Goal: Information Seeking & Learning: Check status

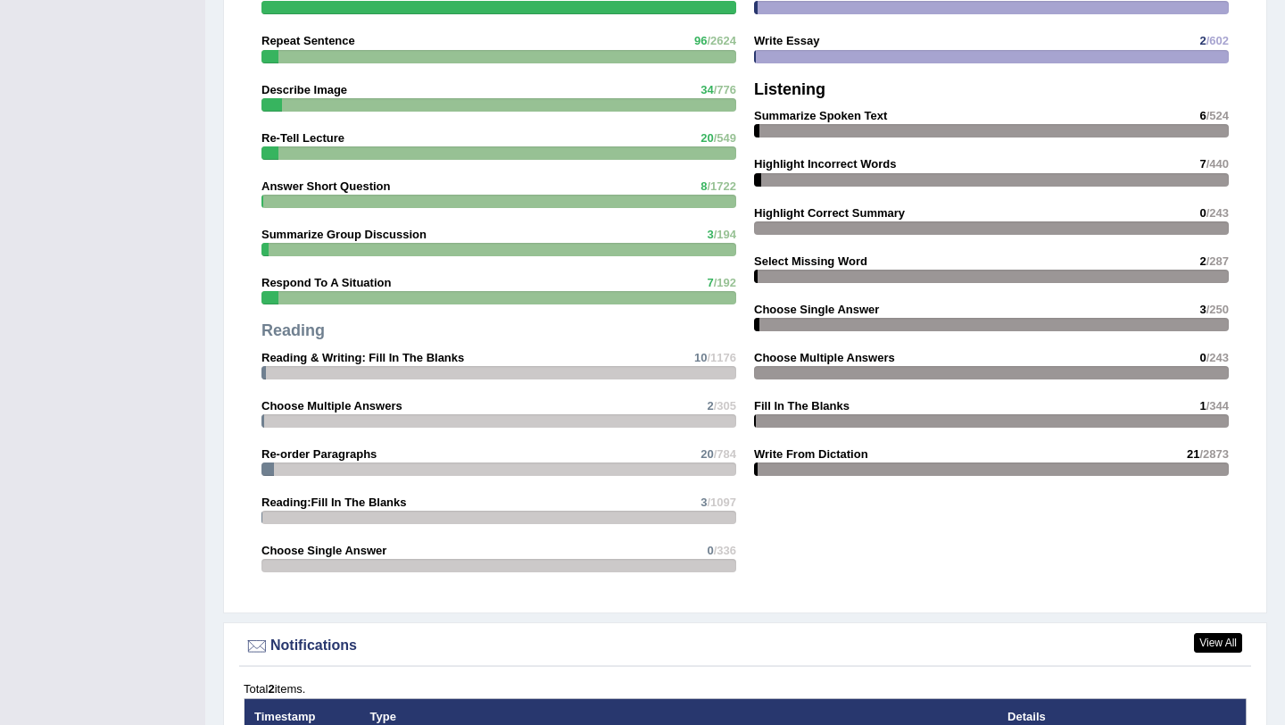
scroll to position [2093, 0]
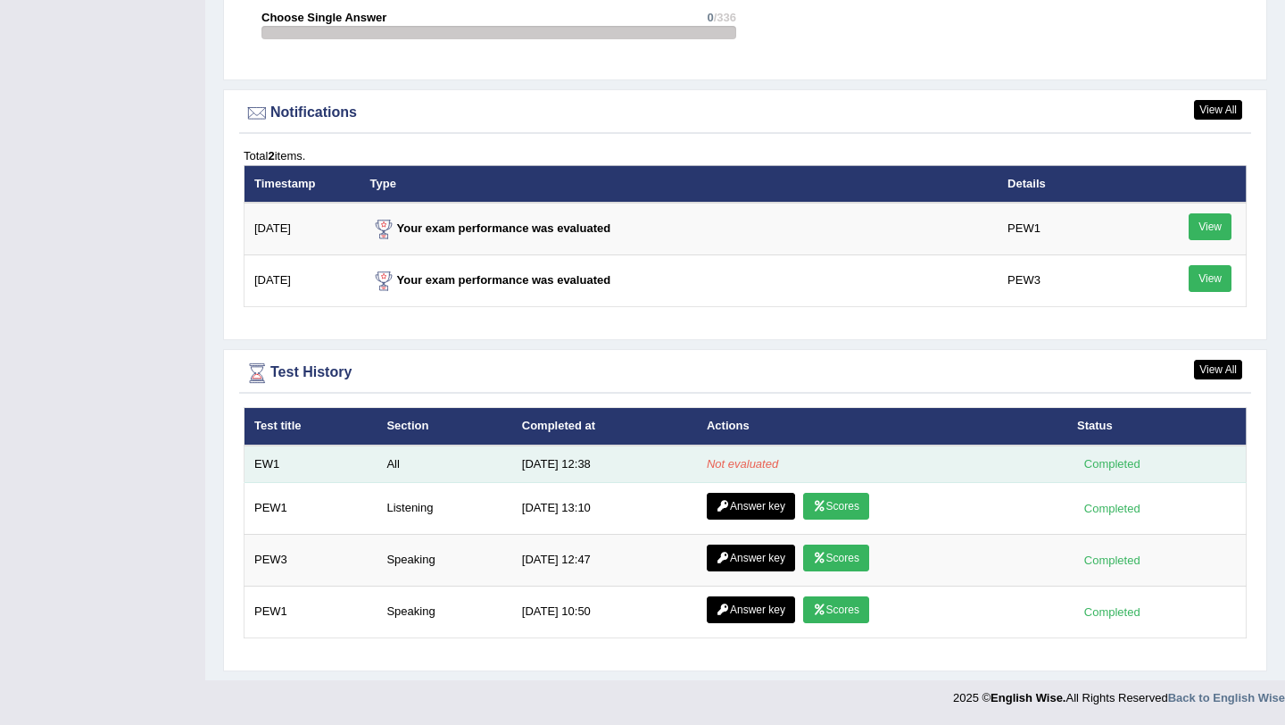
click at [435, 471] on td "All" at bounding box center [444, 463] width 135 height 37
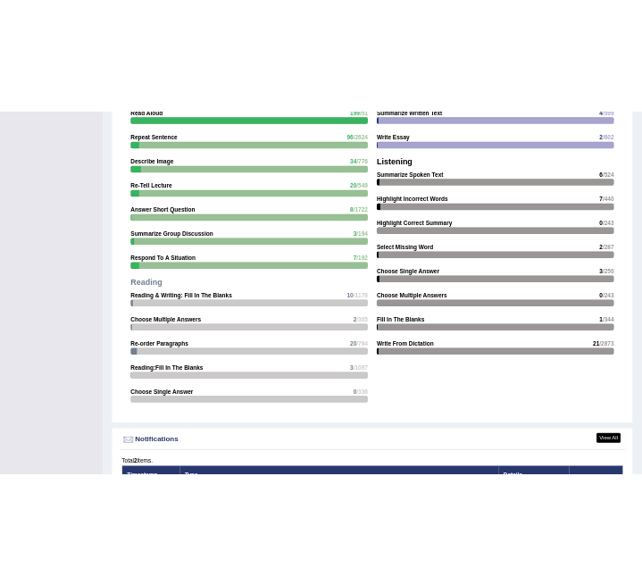
scroll to position [1515, 0]
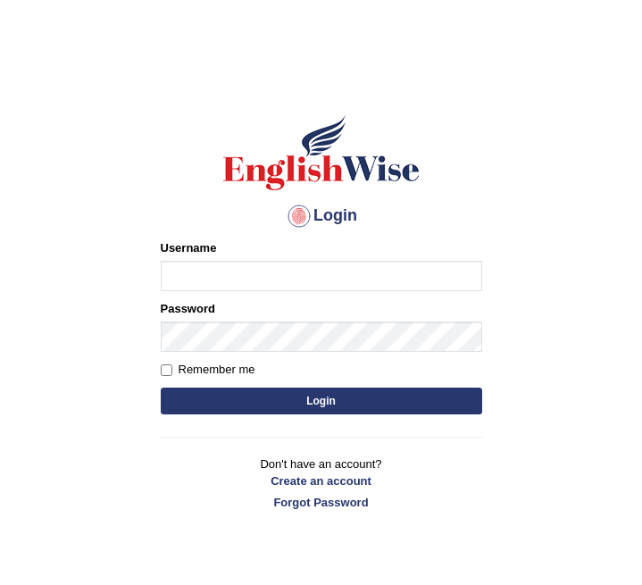
type input "0415313655"
click at [211, 413] on button "Login" at bounding box center [321, 400] width 321 height 27
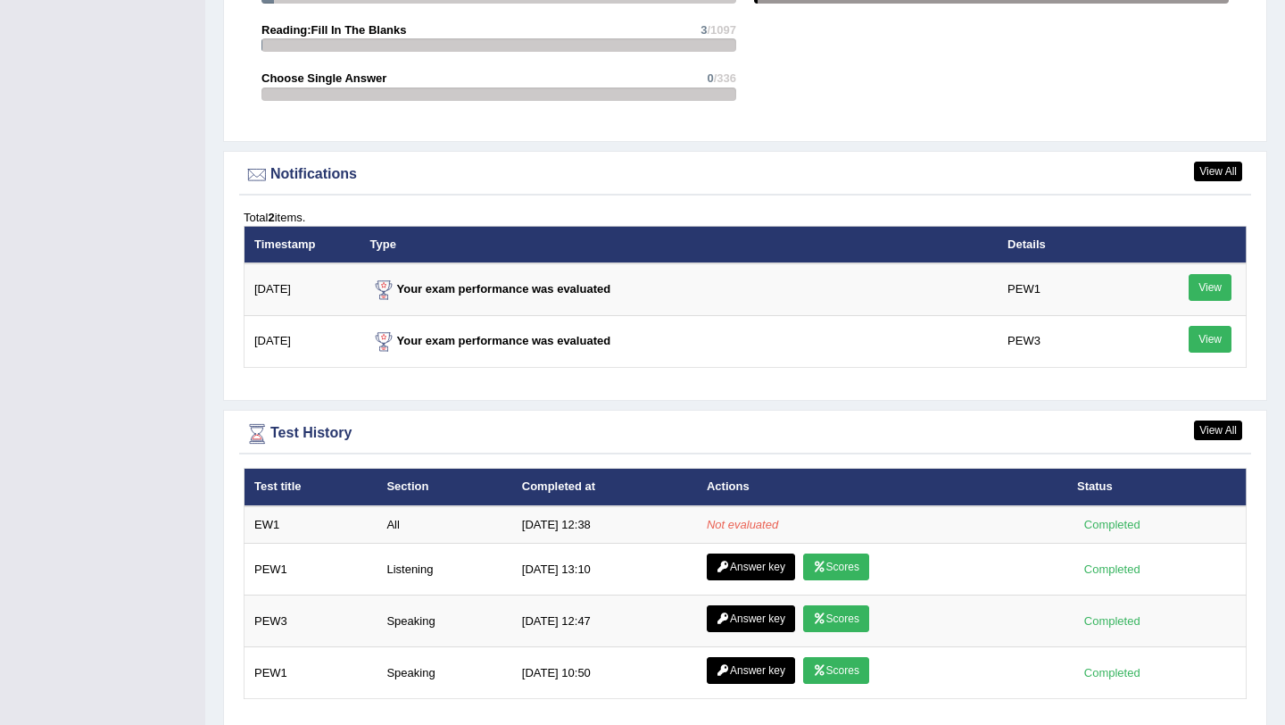
scroll to position [2207, 0]
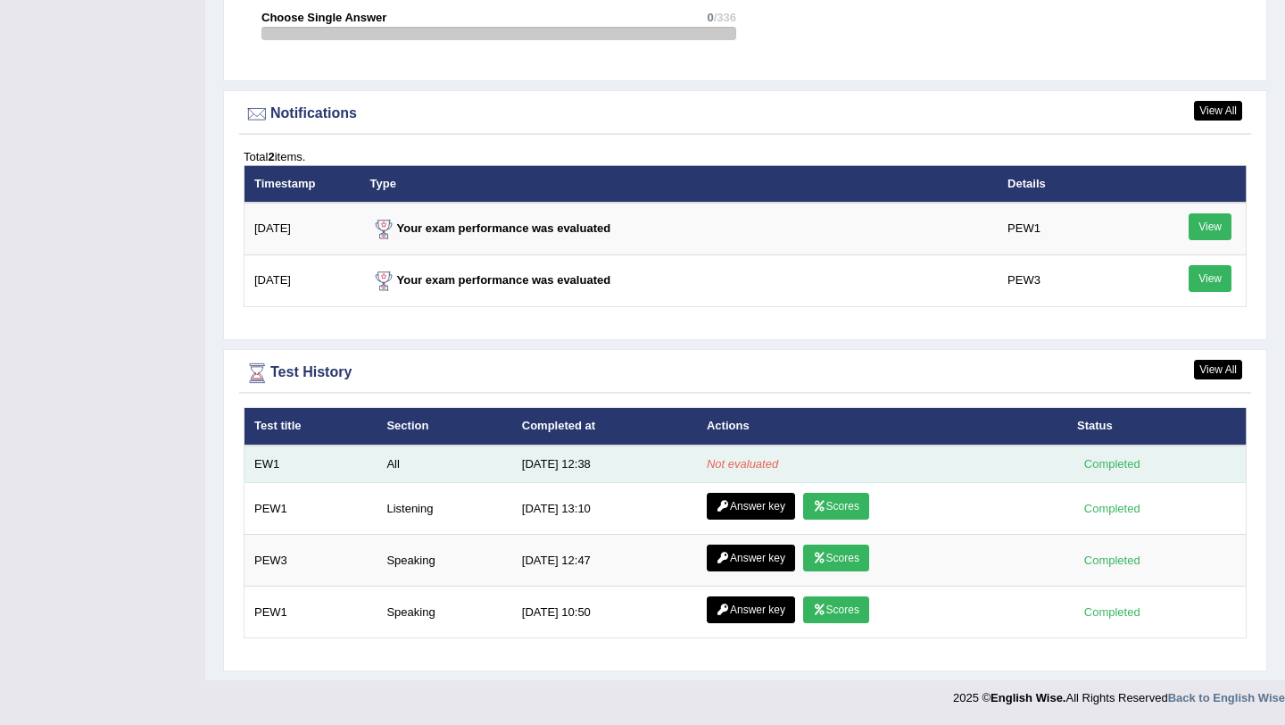
click at [580, 467] on td "9/1/25 12:38" at bounding box center [604, 463] width 185 height 37
click at [555, 472] on td "[DATE] 12:38" at bounding box center [604, 463] width 185 height 37
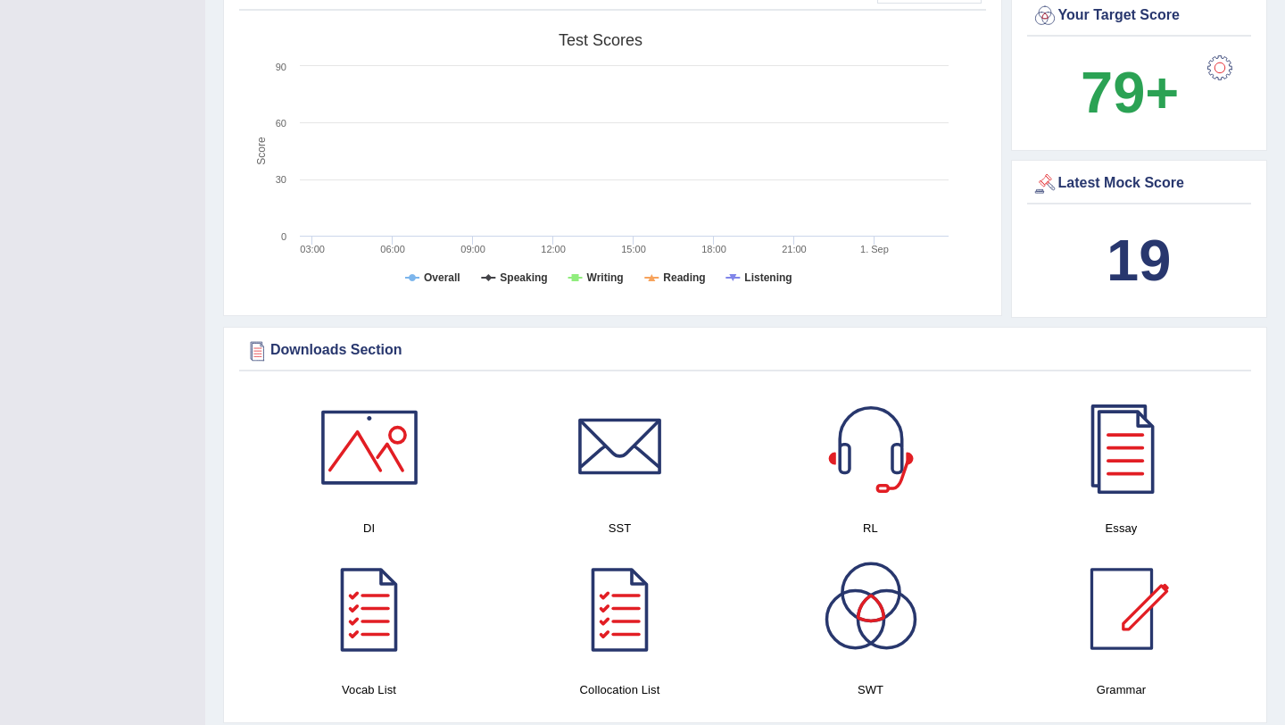
scroll to position [1432, 0]
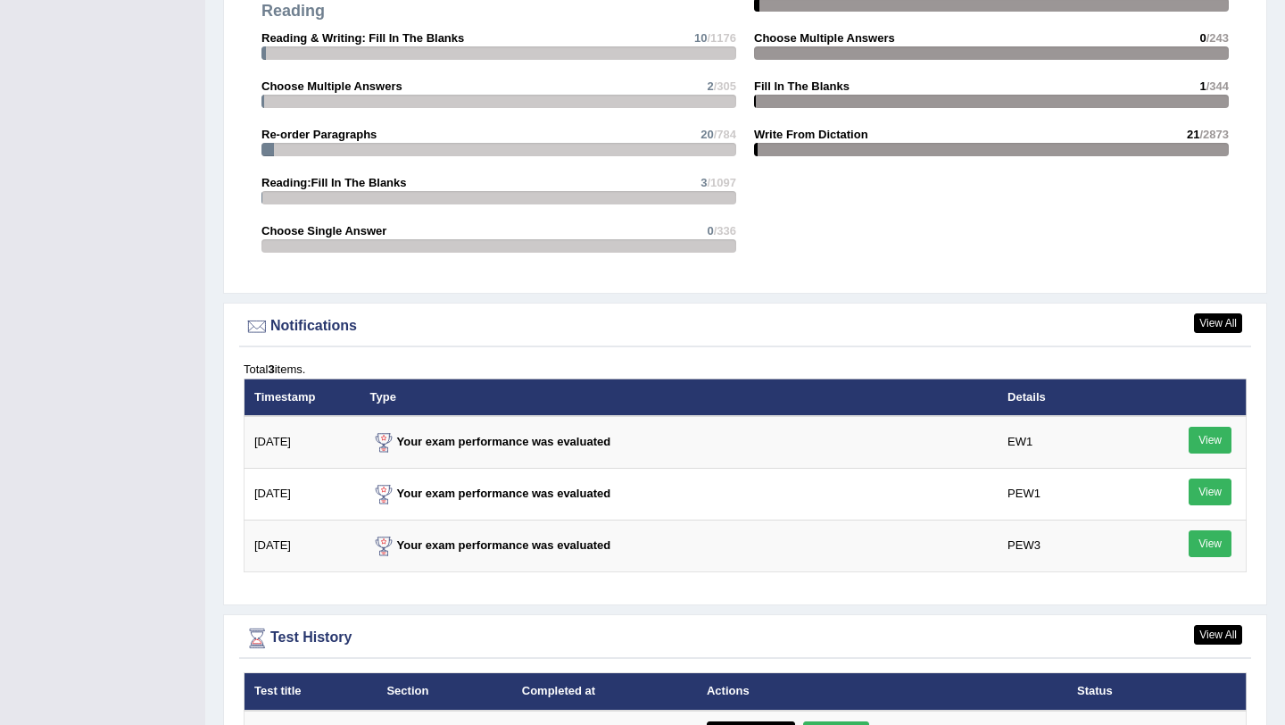
scroll to position [2160, 0]
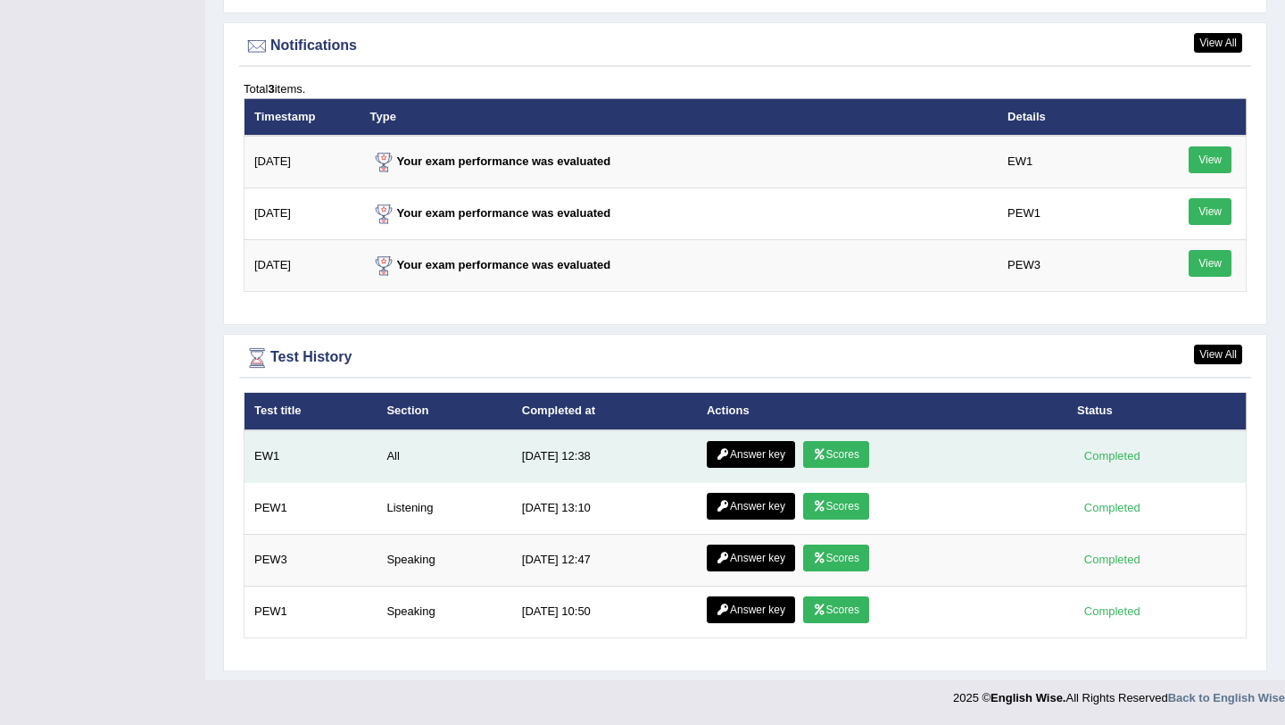
click at [432, 461] on td "All" at bounding box center [444, 456] width 135 height 53
click at [828, 452] on link "Scores" at bounding box center [836, 454] width 66 height 27
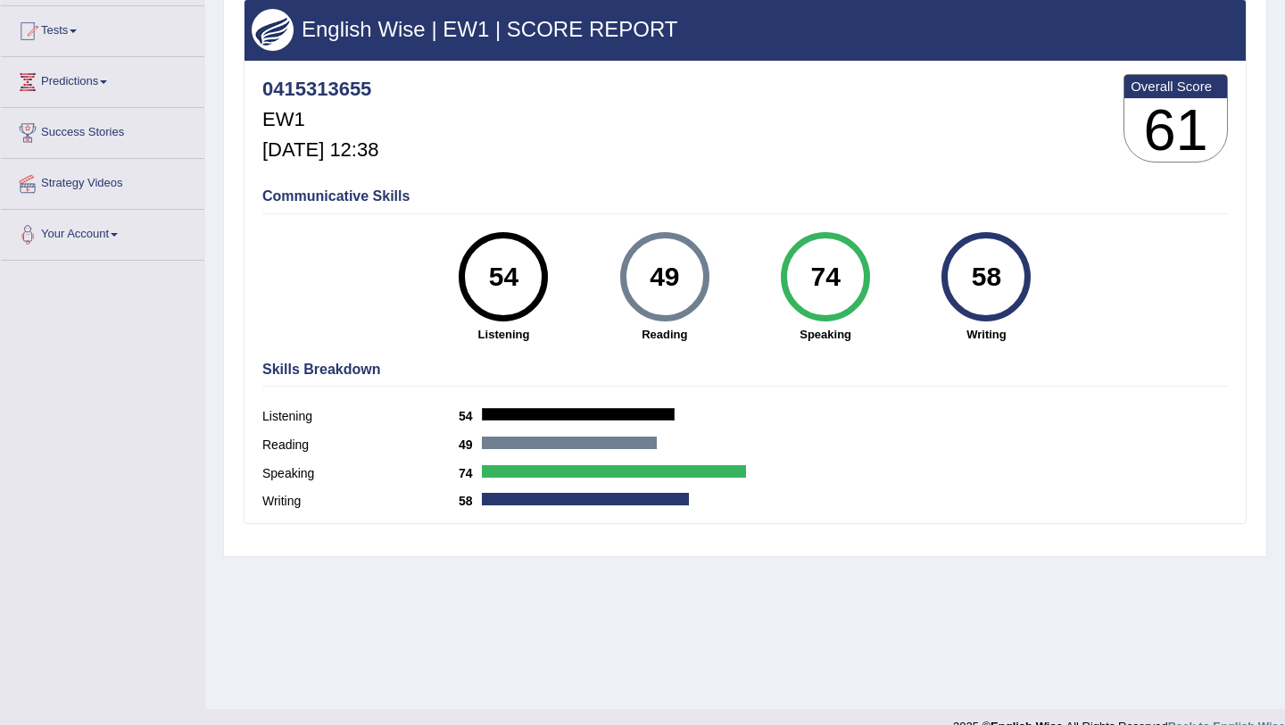
scroll to position [212, 0]
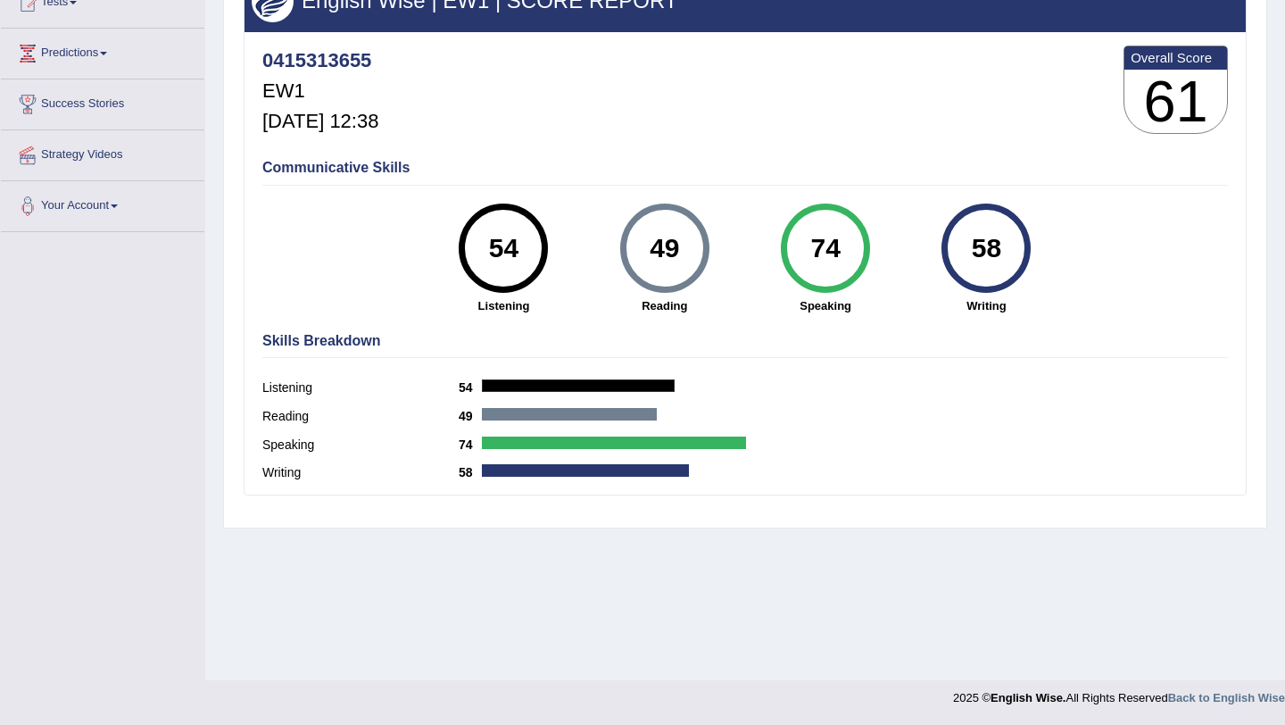
click at [818, 270] on div "74" at bounding box center [824, 248] width 65 height 75
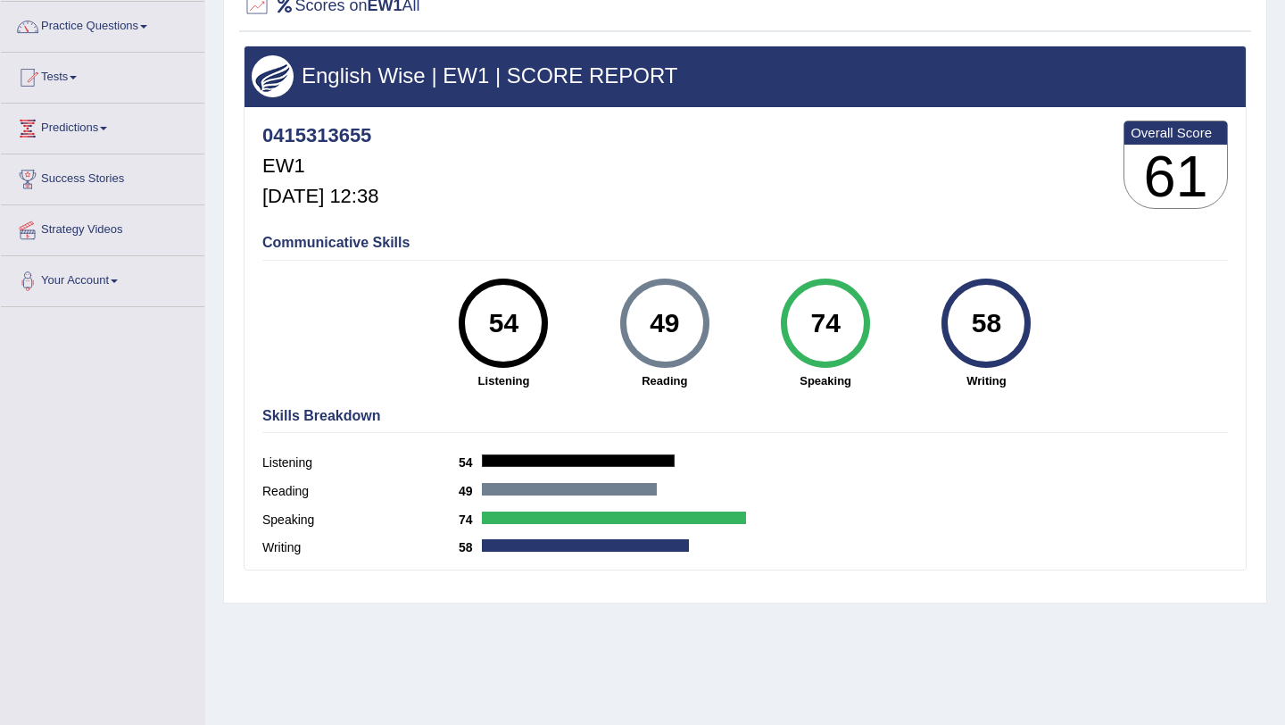
scroll to position [0, 0]
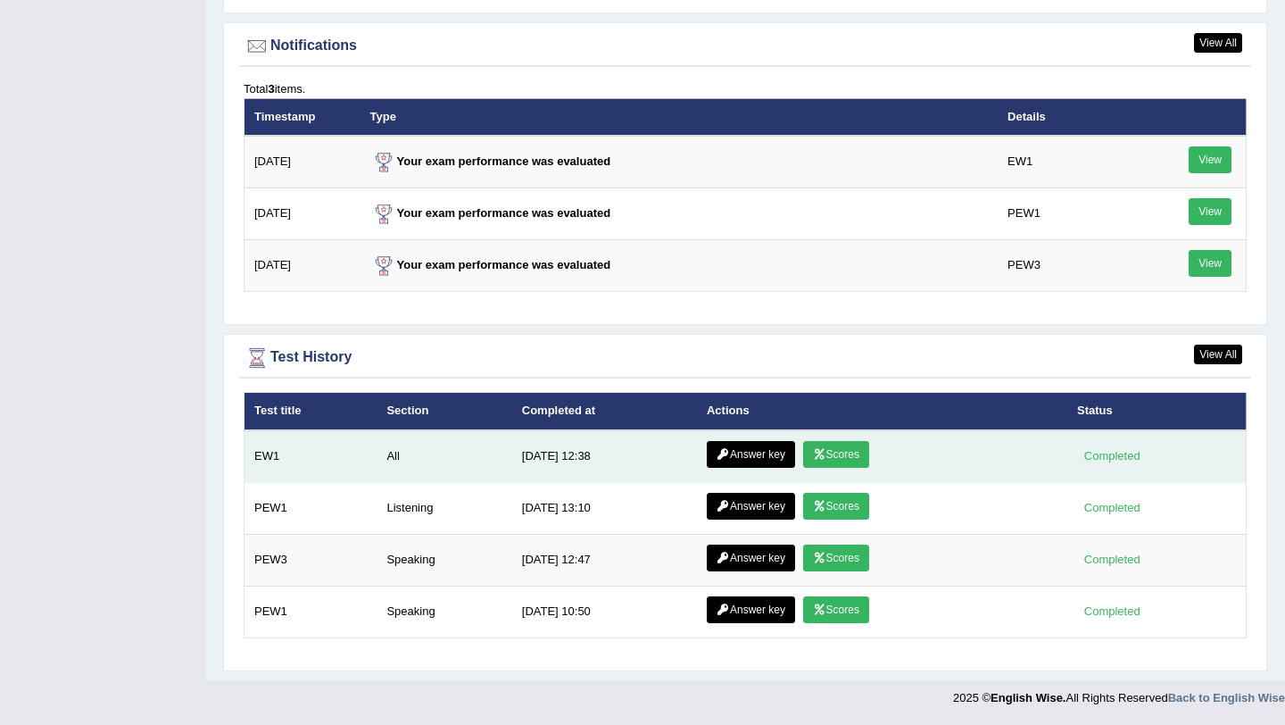
click at [736, 452] on link "Answer key" at bounding box center [751, 454] width 88 height 27
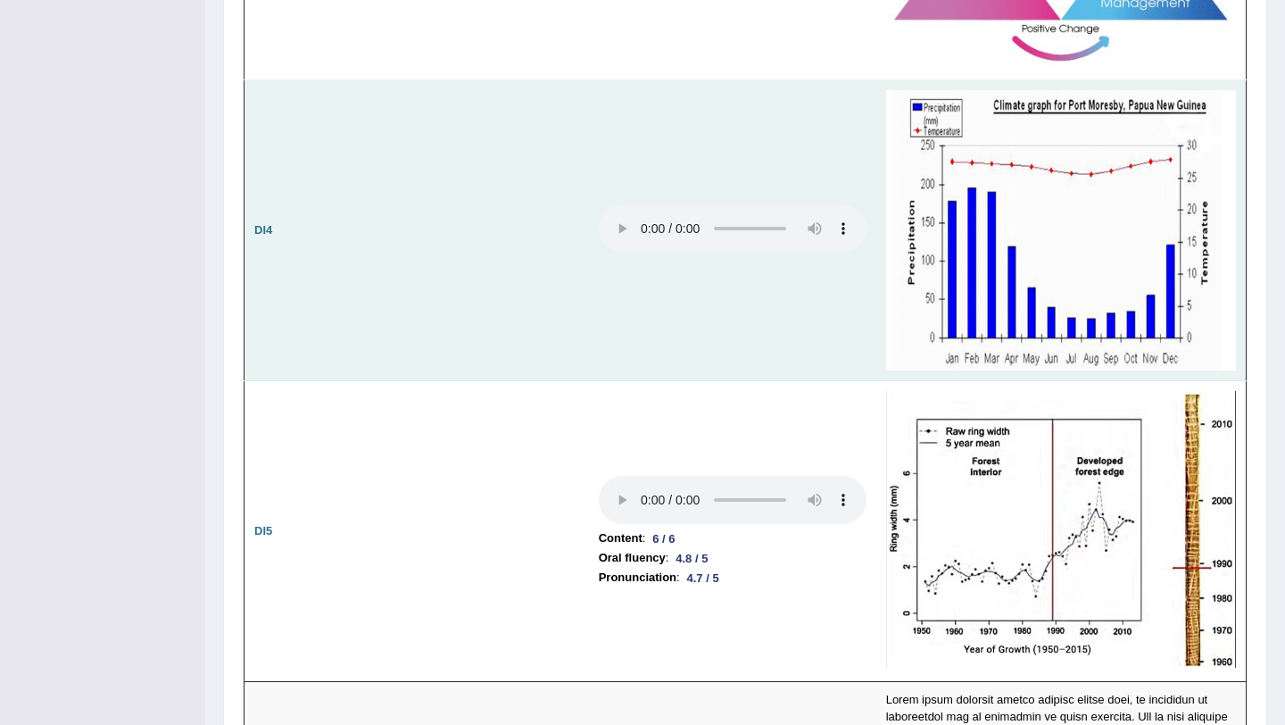
scroll to position [3309, 0]
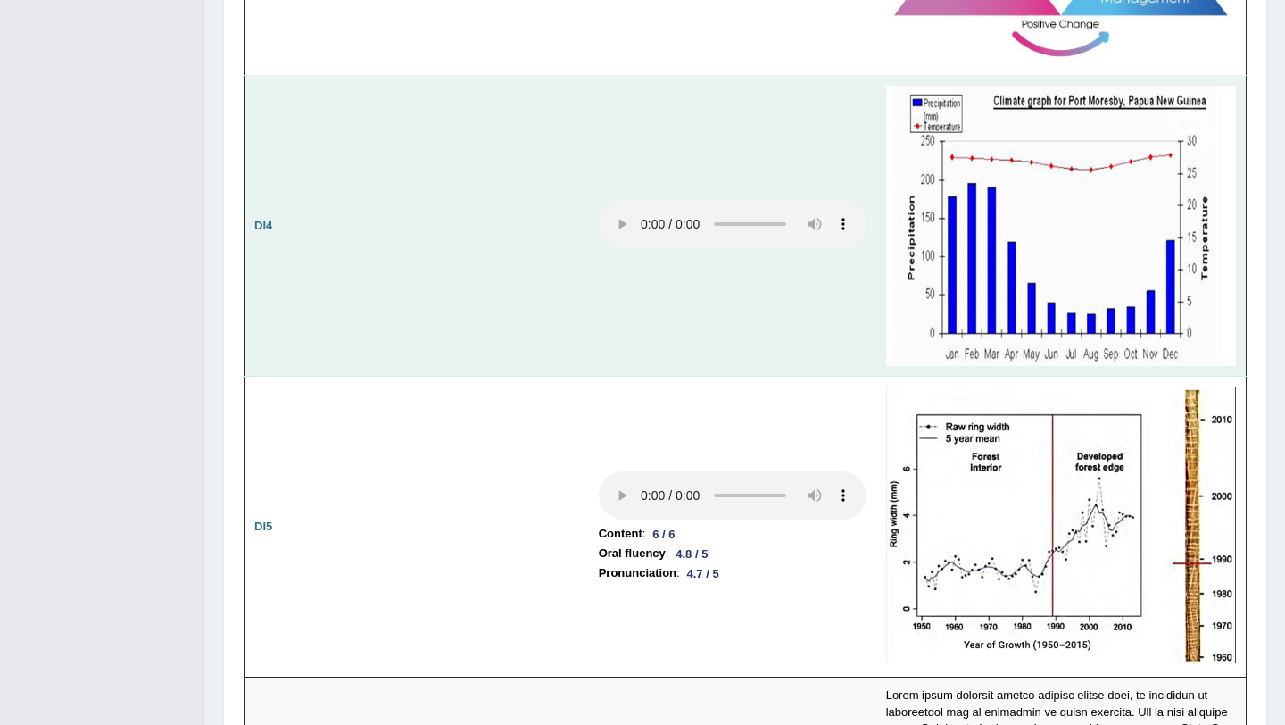
click at [789, 304] on td at bounding box center [732, 226] width 287 height 301
click at [680, 261] on td at bounding box center [732, 226] width 287 height 301
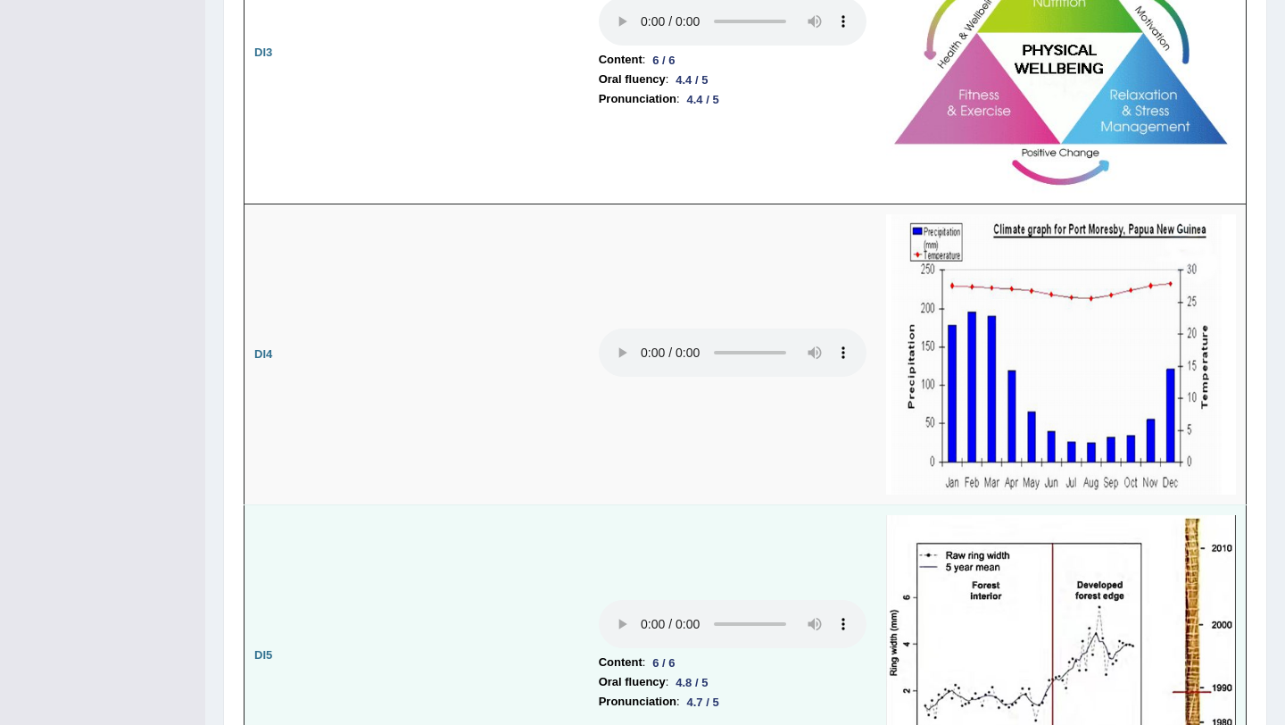
scroll to position [3181, 0]
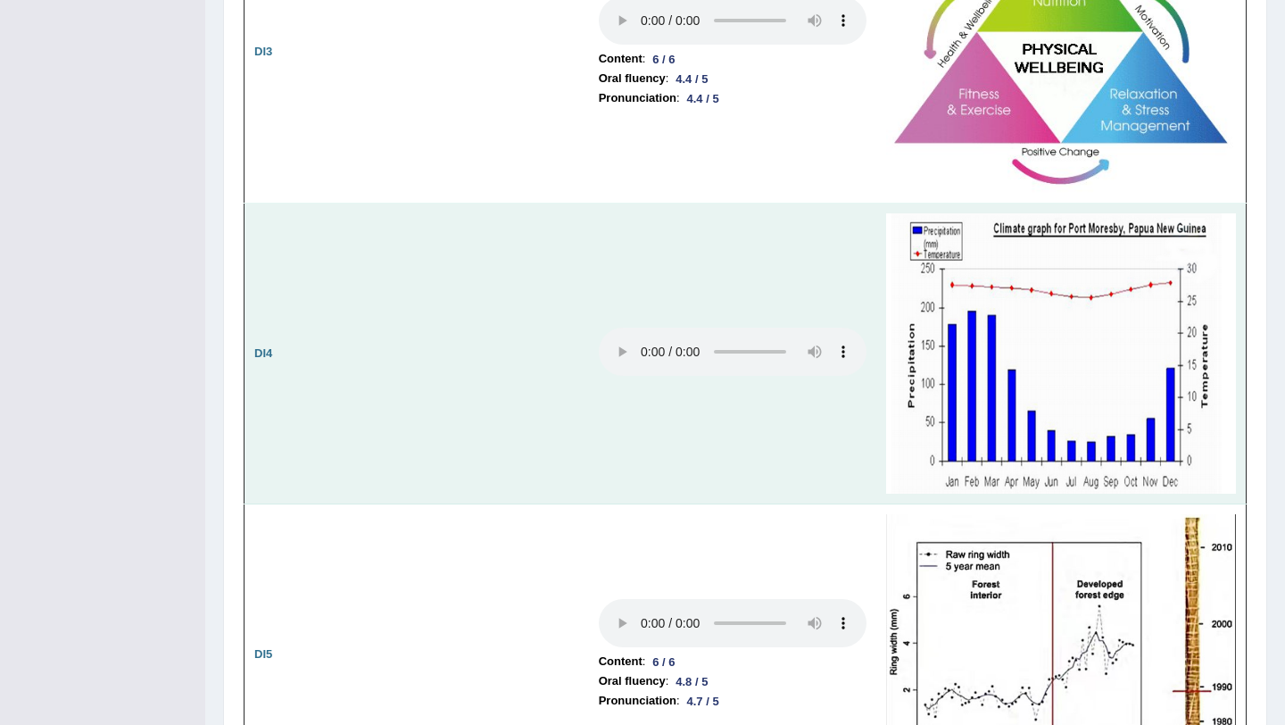
click at [768, 378] on td at bounding box center [732, 353] width 287 height 301
click at [806, 394] on td at bounding box center [732, 353] width 287 height 301
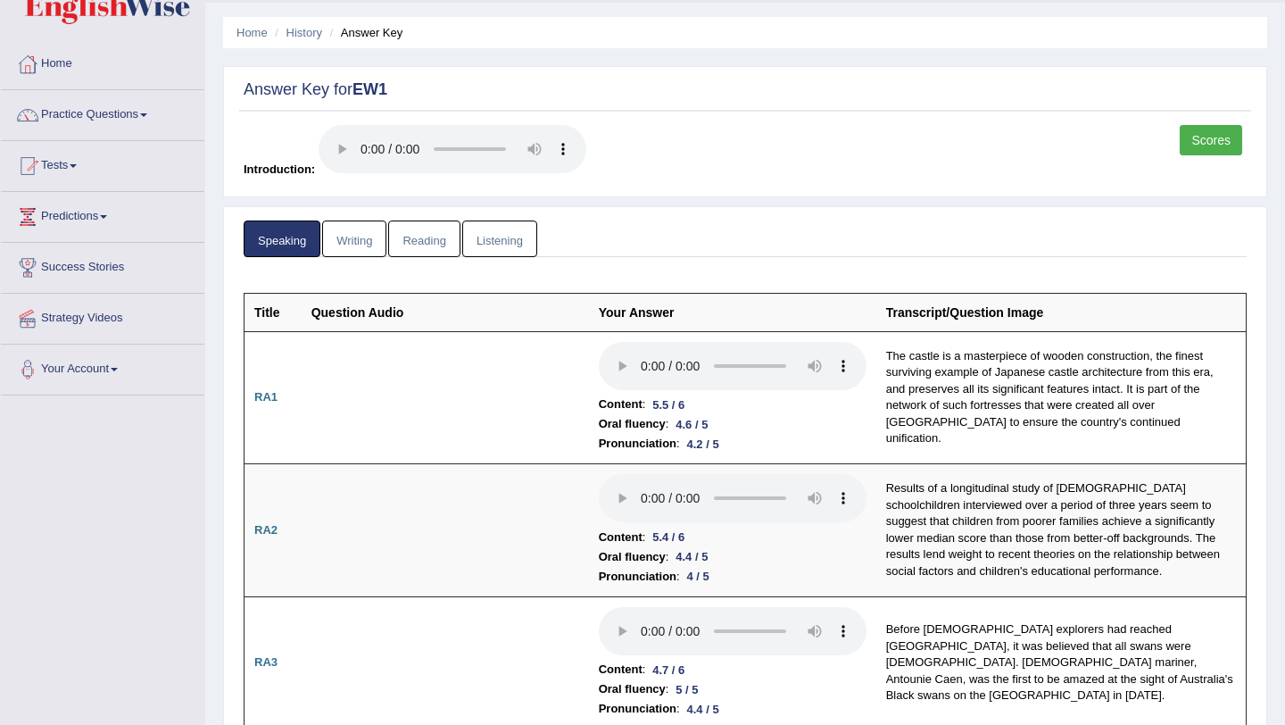
scroll to position [0, 0]
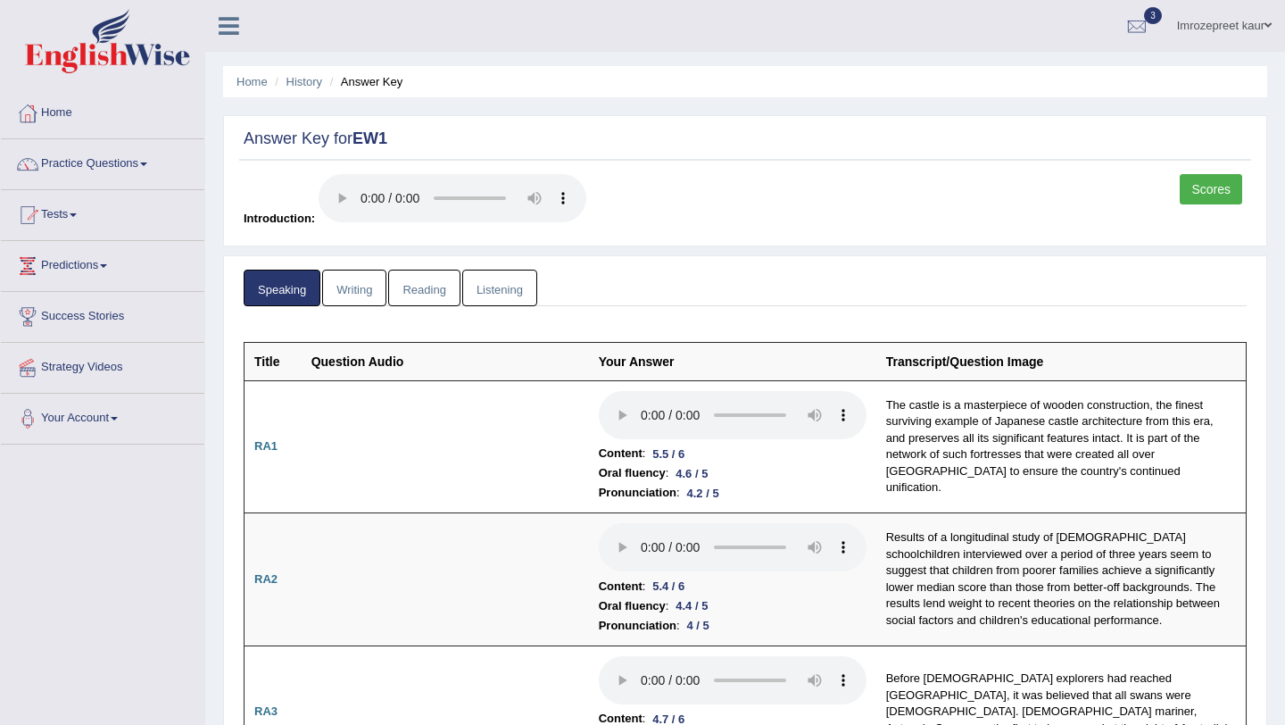
click at [361, 301] on link "Writing" at bounding box center [354, 288] width 64 height 37
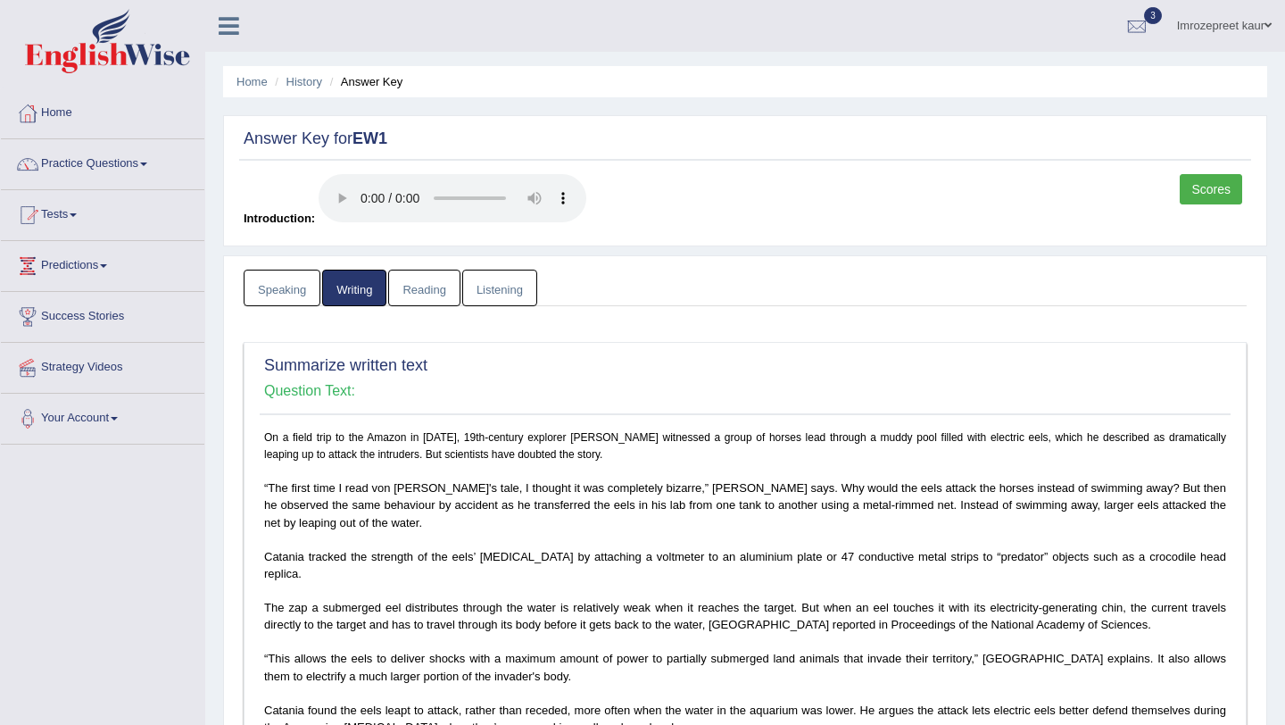
click at [285, 285] on link "Speaking" at bounding box center [282, 288] width 77 height 37
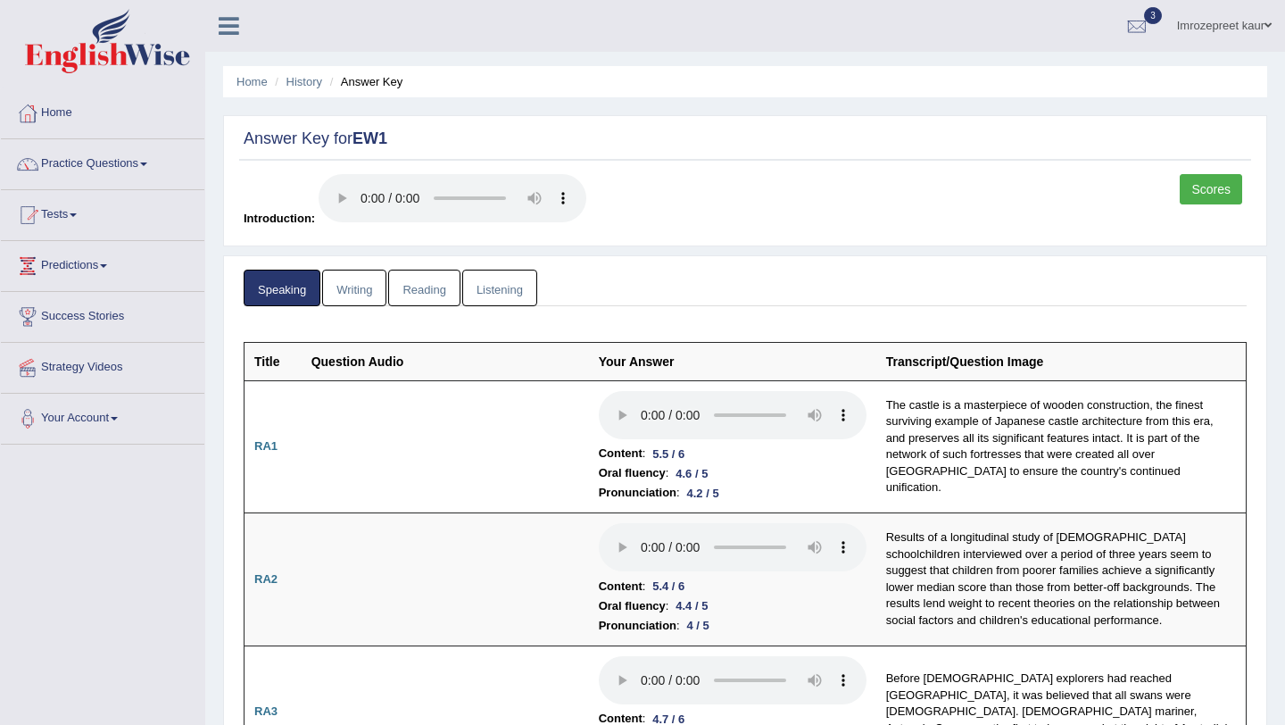
click at [355, 291] on link "Writing" at bounding box center [354, 288] width 64 height 37
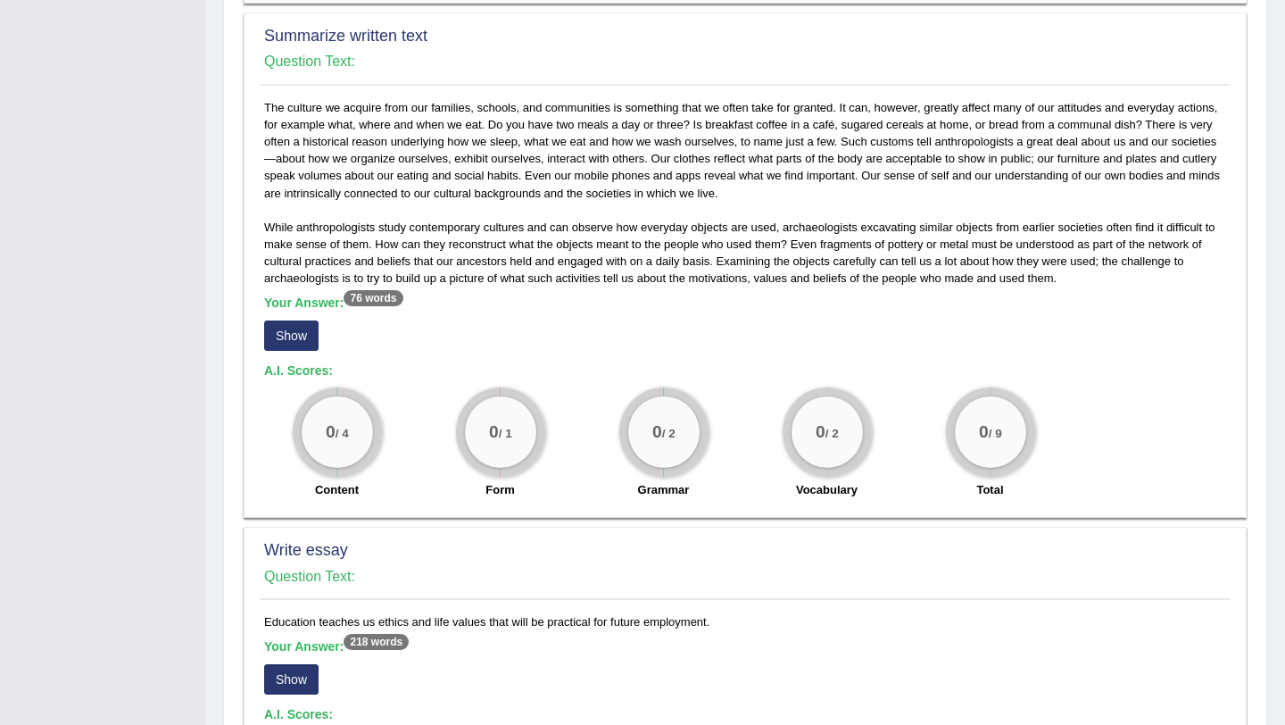
scroll to position [993, 0]
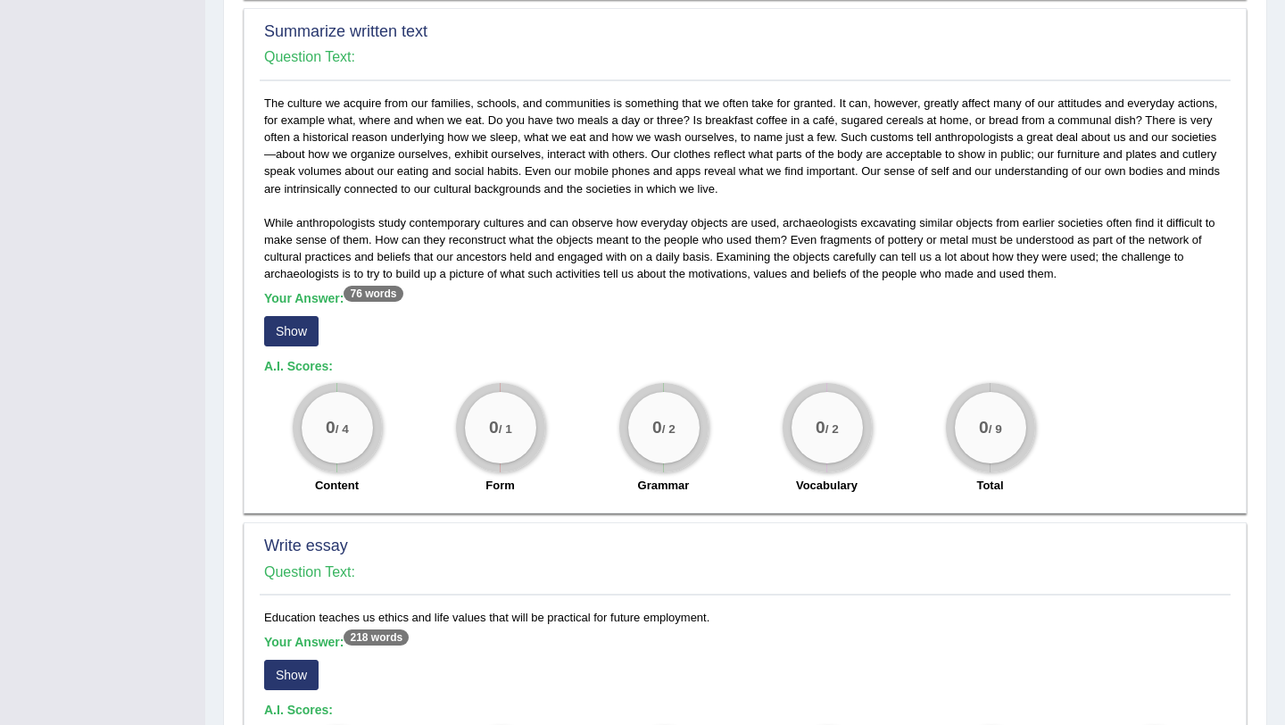
click at [290, 330] on button "Show" at bounding box center [291, 331] width 54 height 30
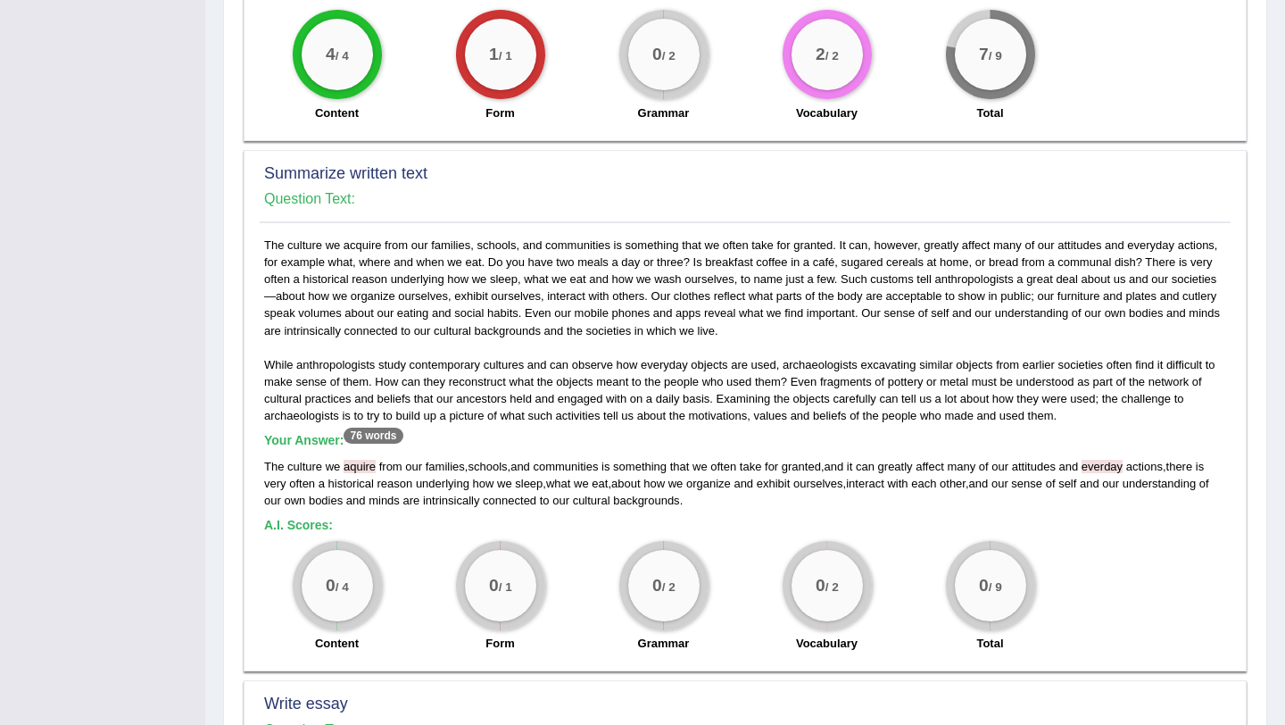
scroll to position [850, 0]
click at [362, 469] on span "aquire" at bounding box center [360, 467] width 32 height 13
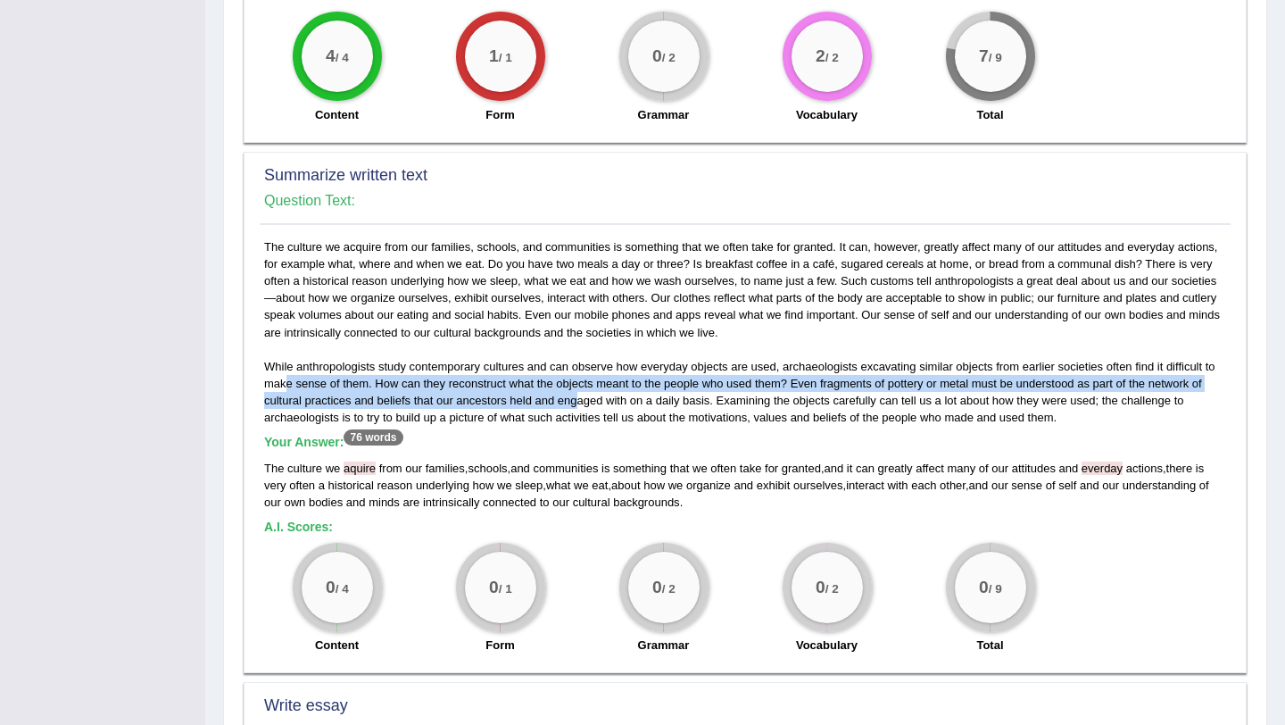
drag, startPoint x: 301, startPoint y: 380, endPoint x: 593, endPoint y: 400, distance: 292.5
click at [593, 400] on div "While anthropologists study contemporary cultures and can observe how everyday …" at bounding box center [745, 450] width 971 height 425
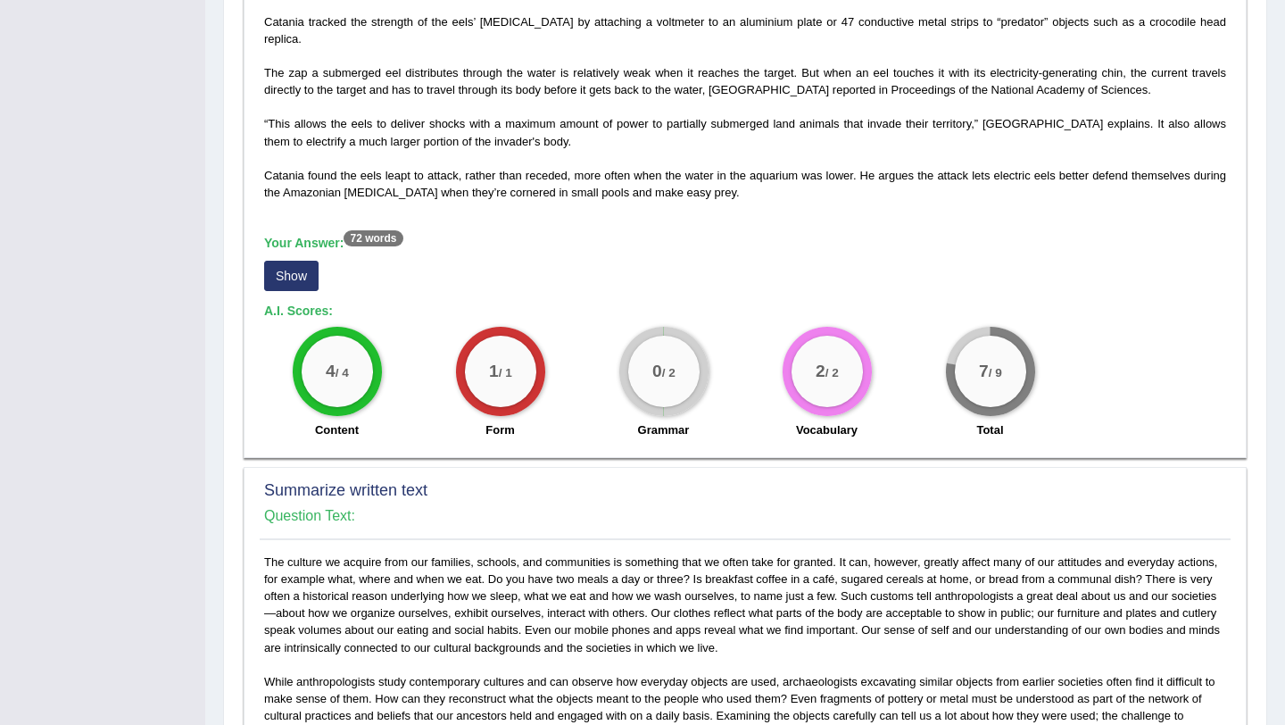
scroll to position [537, 0]
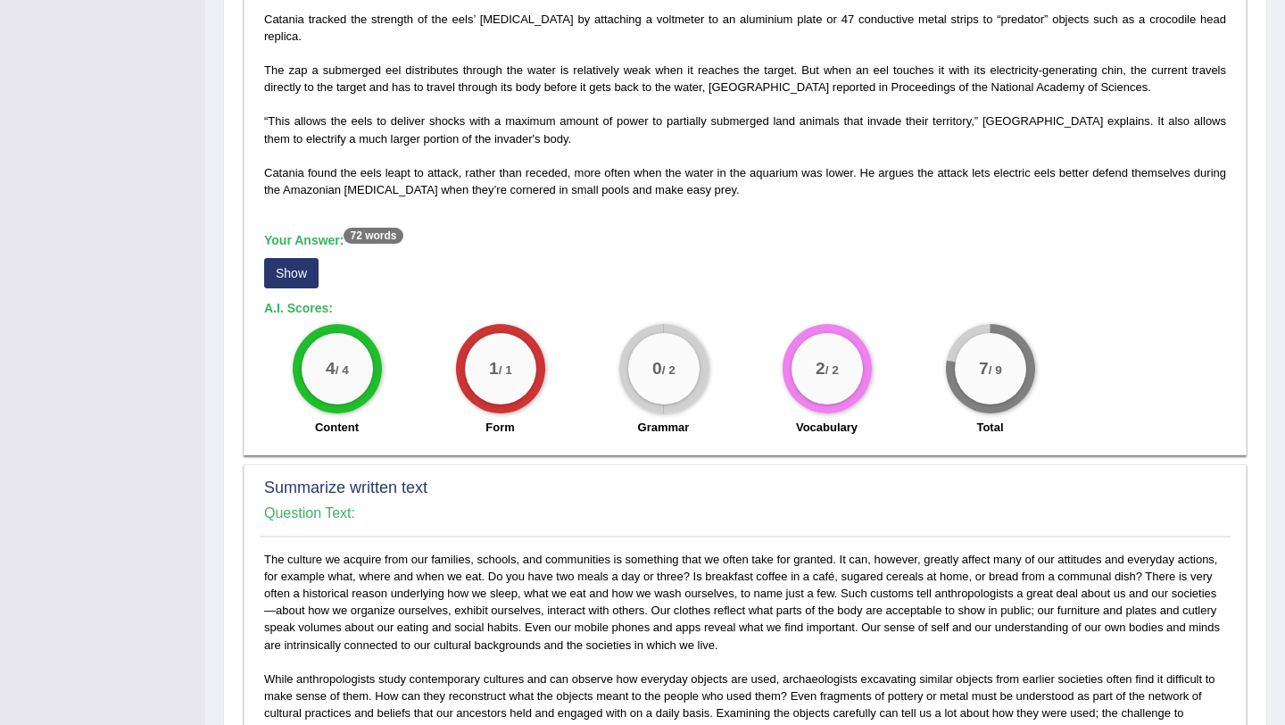
click at [298, 279] on button "Show" at bounding box center [291, 273] width 54 height 30
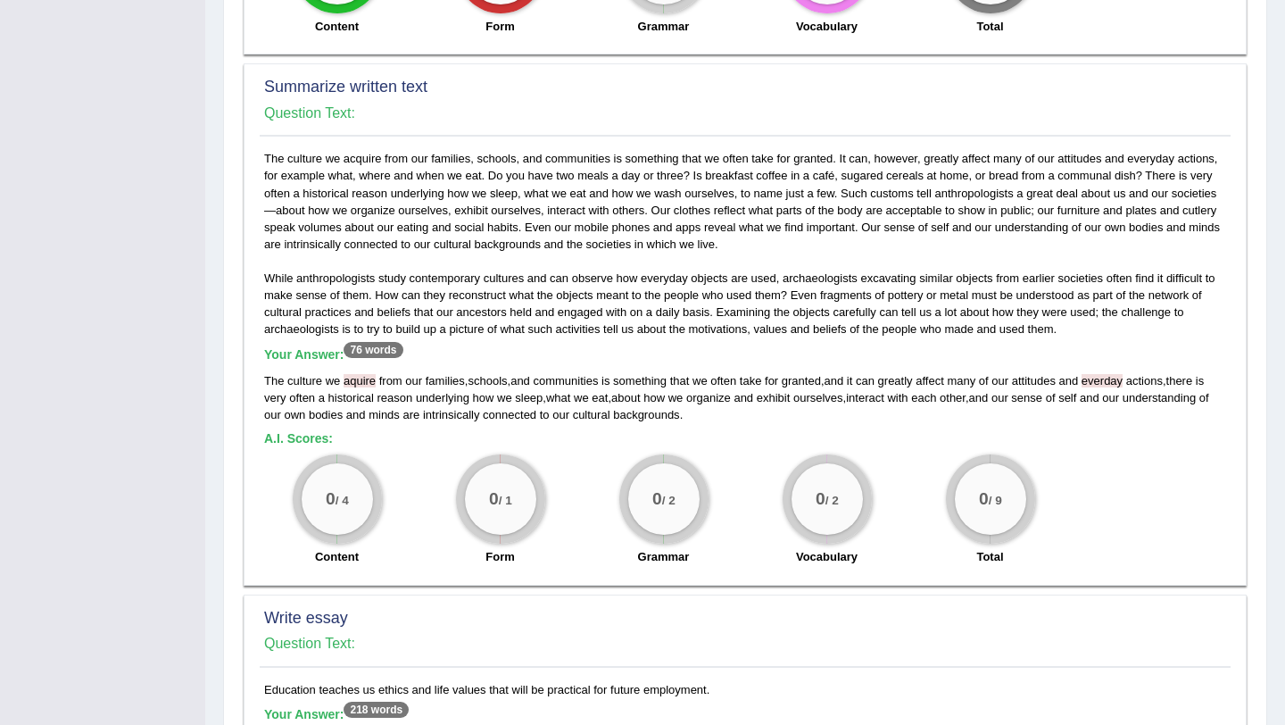
scroll to position [956, 0]
click at [303, 437] on b "A.I. Scores:" at bounding box center [298, 436] width 69 height 14
click at [353, 440] on h5 "A.I. Scores:" at bounding box center [745, 436] width 962 height 13
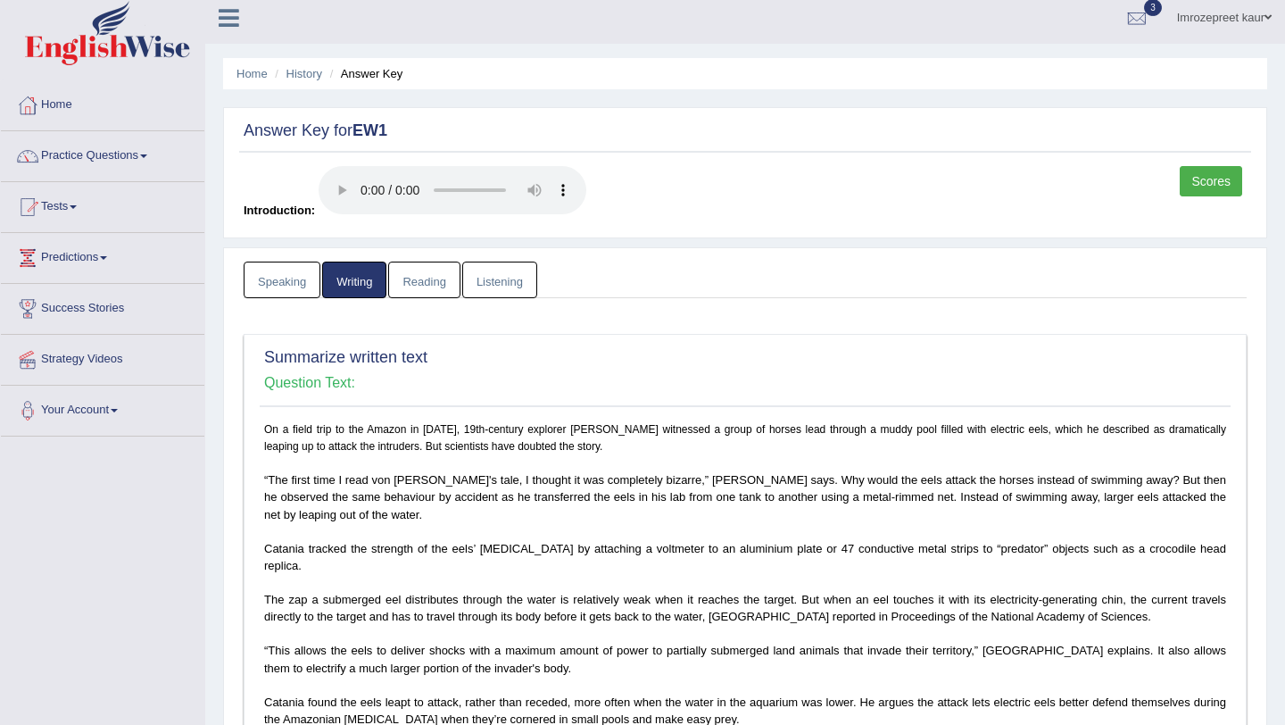
scroll to position [0, 0]
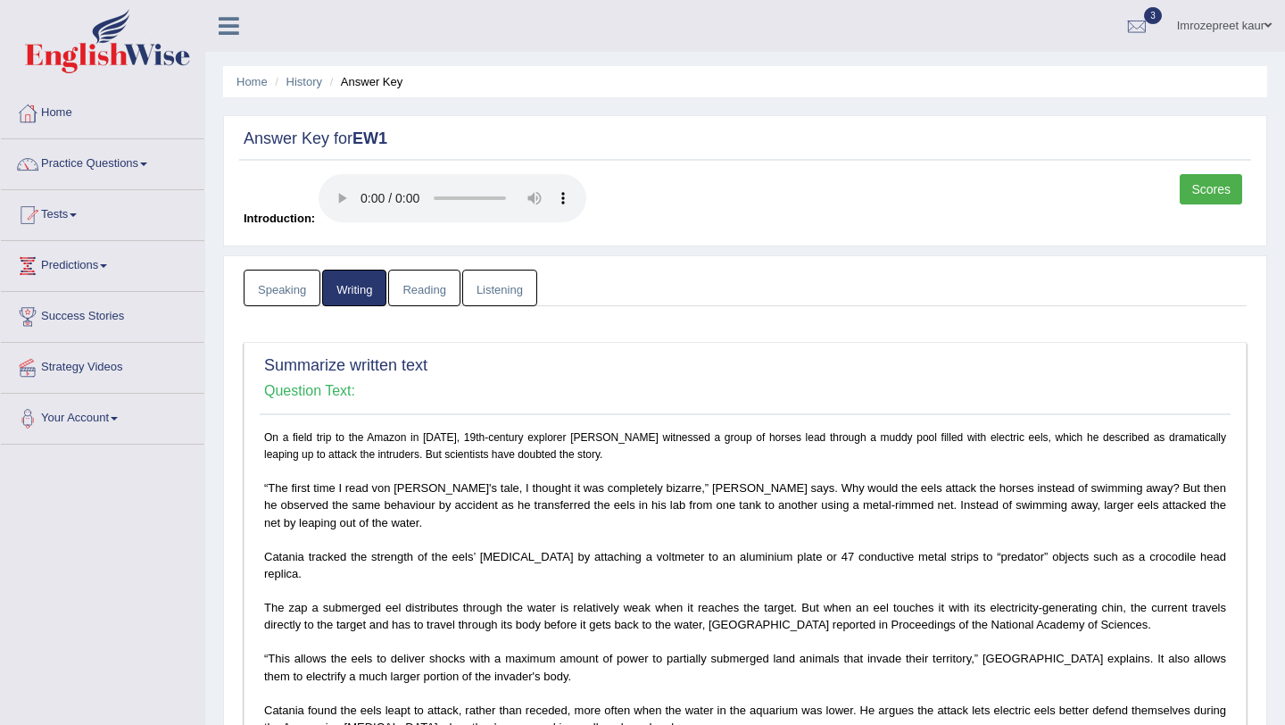
click at [406, 284] on link "Reading" at bounding box center [423, 288] width 71 height 37
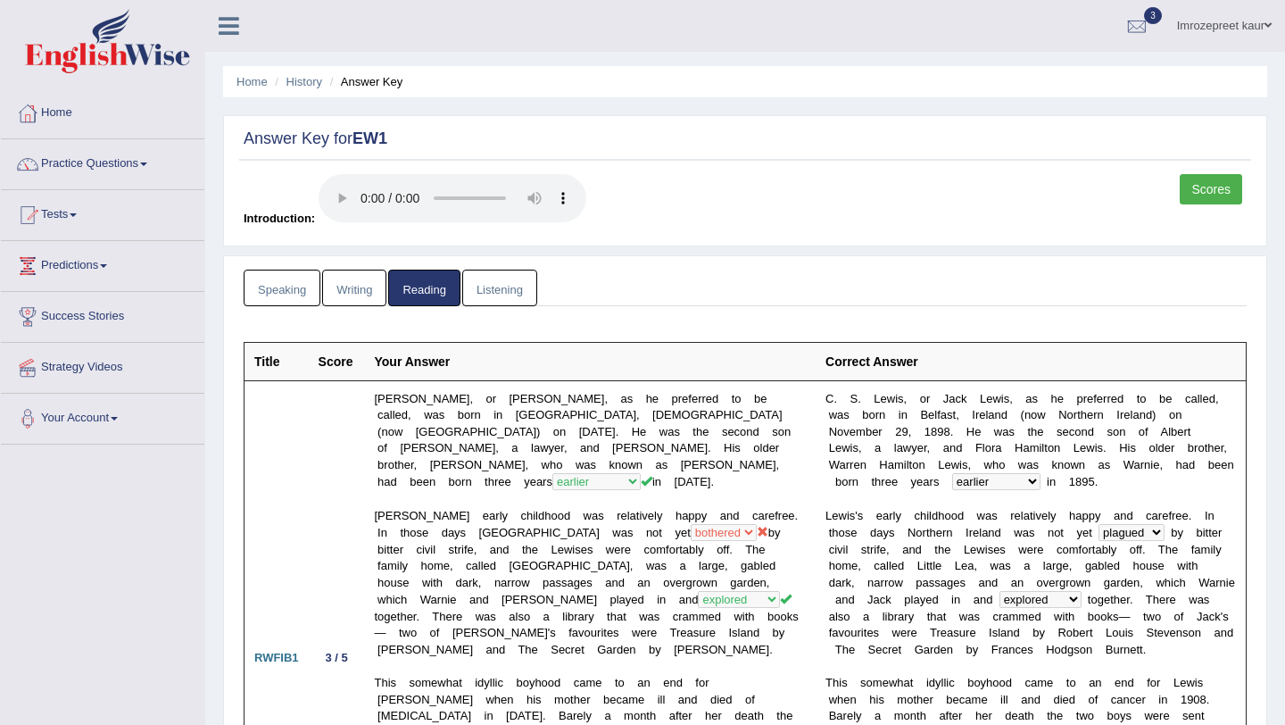
click at [484, 277] on link "Listening" at bounding box center [499, 288] width 75 height 37
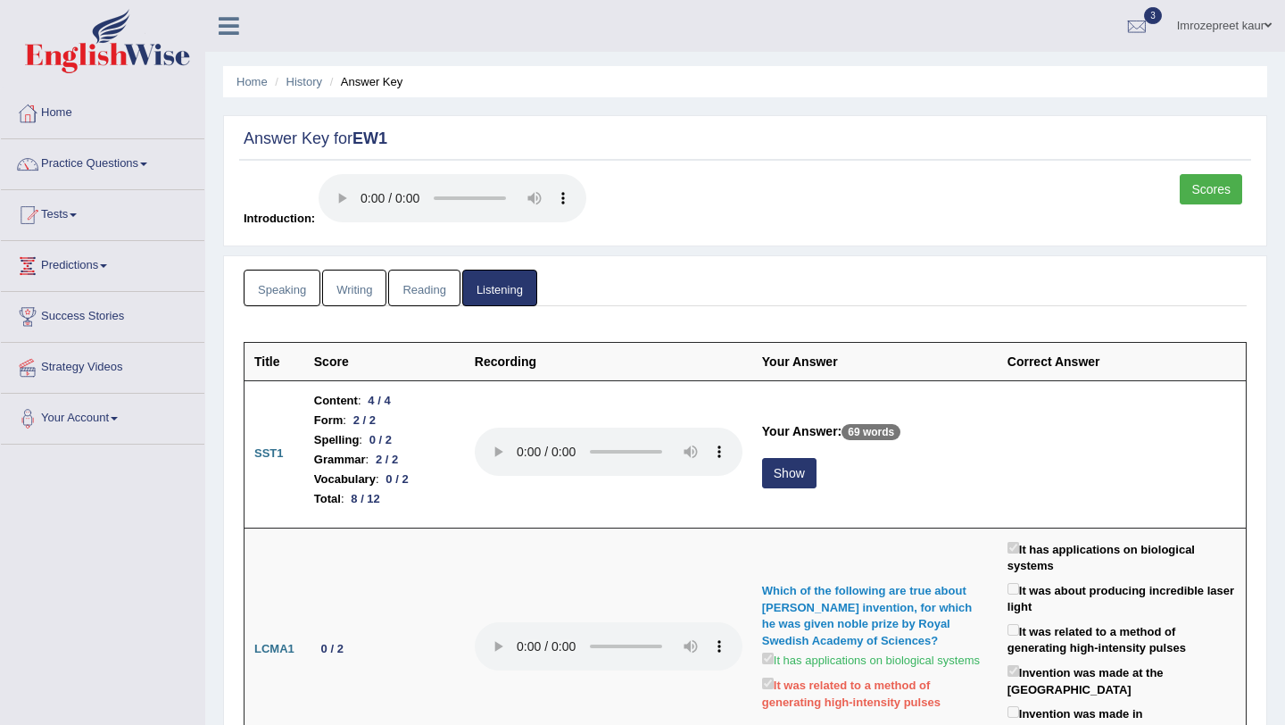
click at [283, 281] on link "Speaking" at bounding box center [282, 288] width 77 height 37
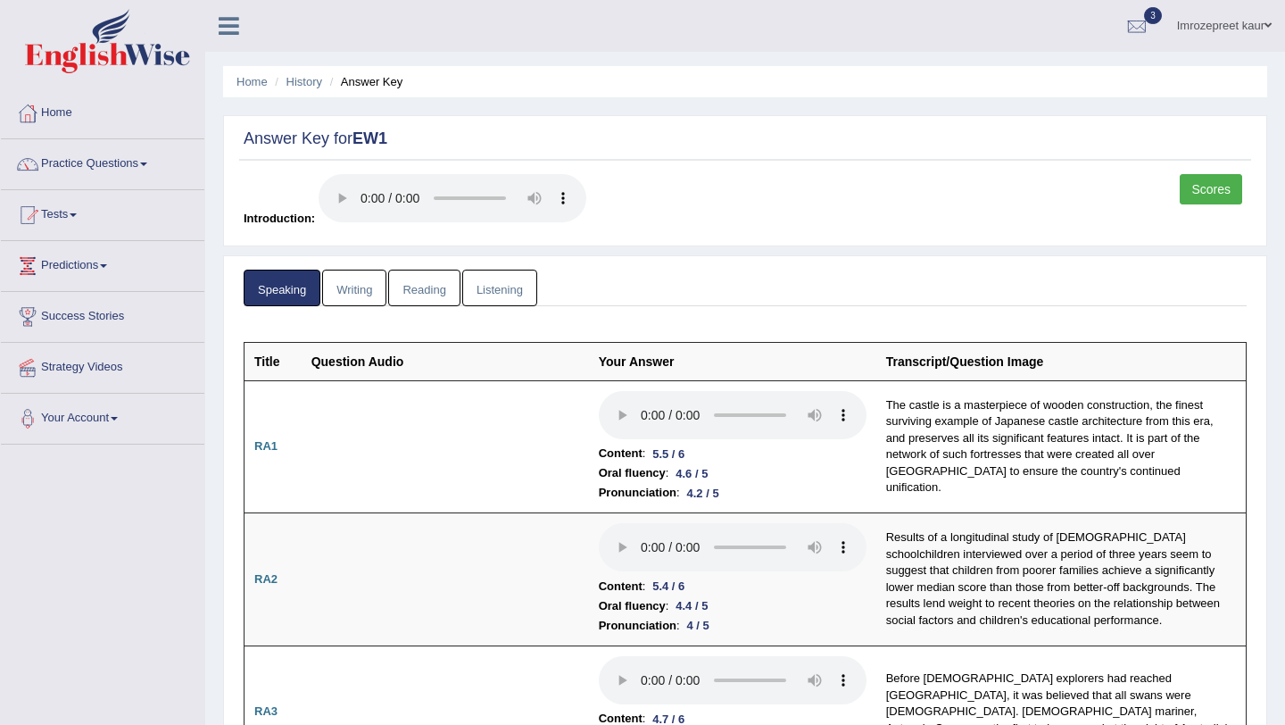
click at [303, 88] on li "History" at bounding box center [296, 81] width 52 height 17
click at [83, 185] on li "Practice Questions Speaking Practice Read Aloud Repeat Sentence Describe Image …" at bounding box center [102, 164] width 203 height 51
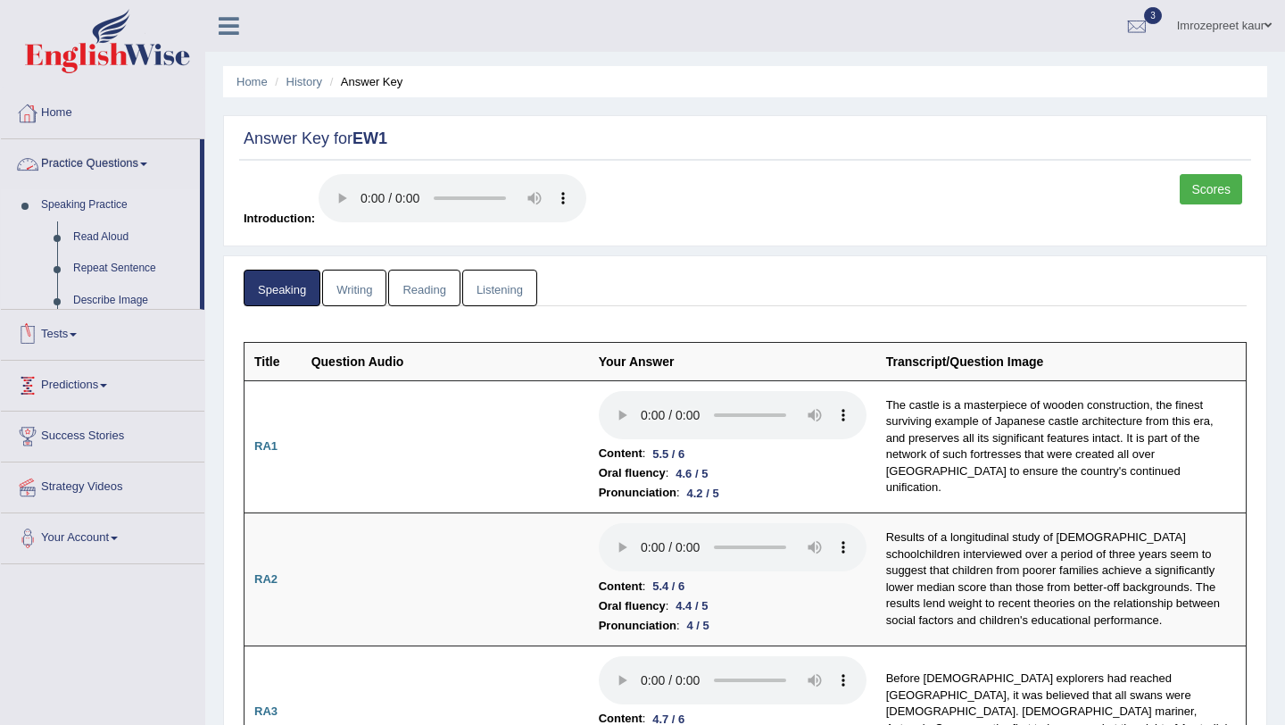
click at [82, 212] on link "Speaking Practice" at bounding box center [116, 205] width 167 height 32
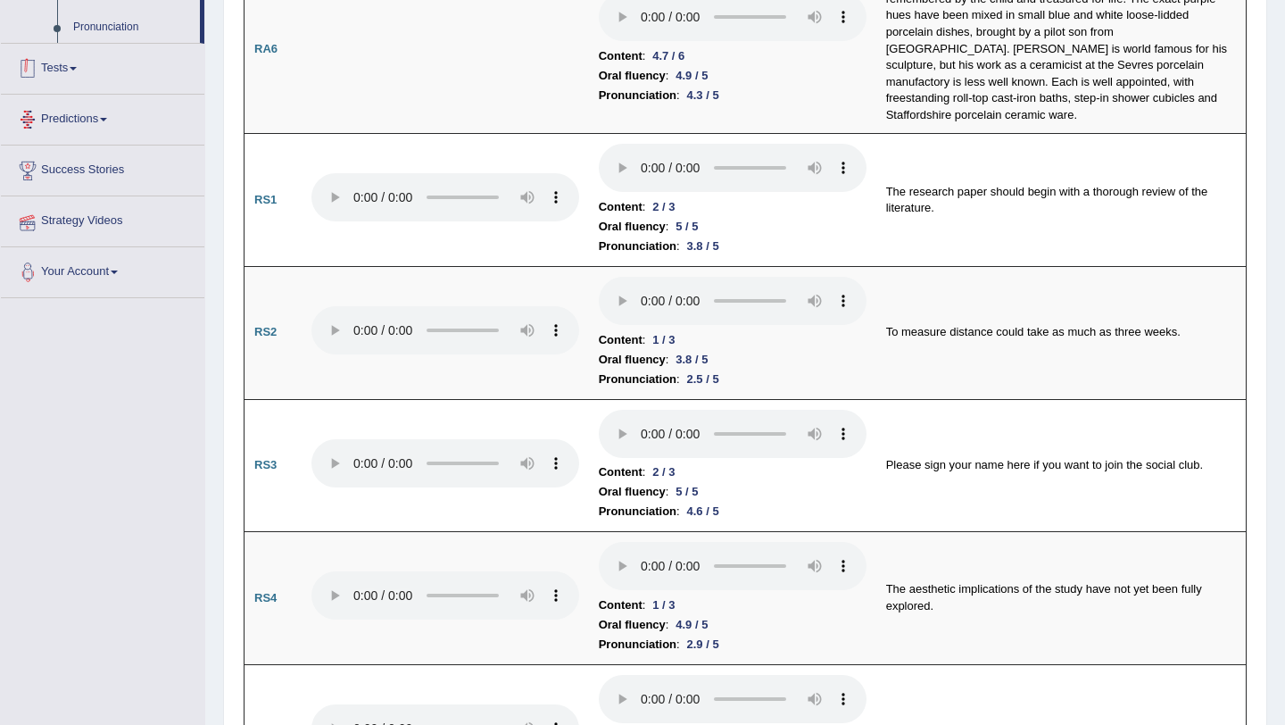
scroll to position [1101, 0]
click at [65, 87] on link "Tests" at bounding box center [102, 64] width 203 height 45
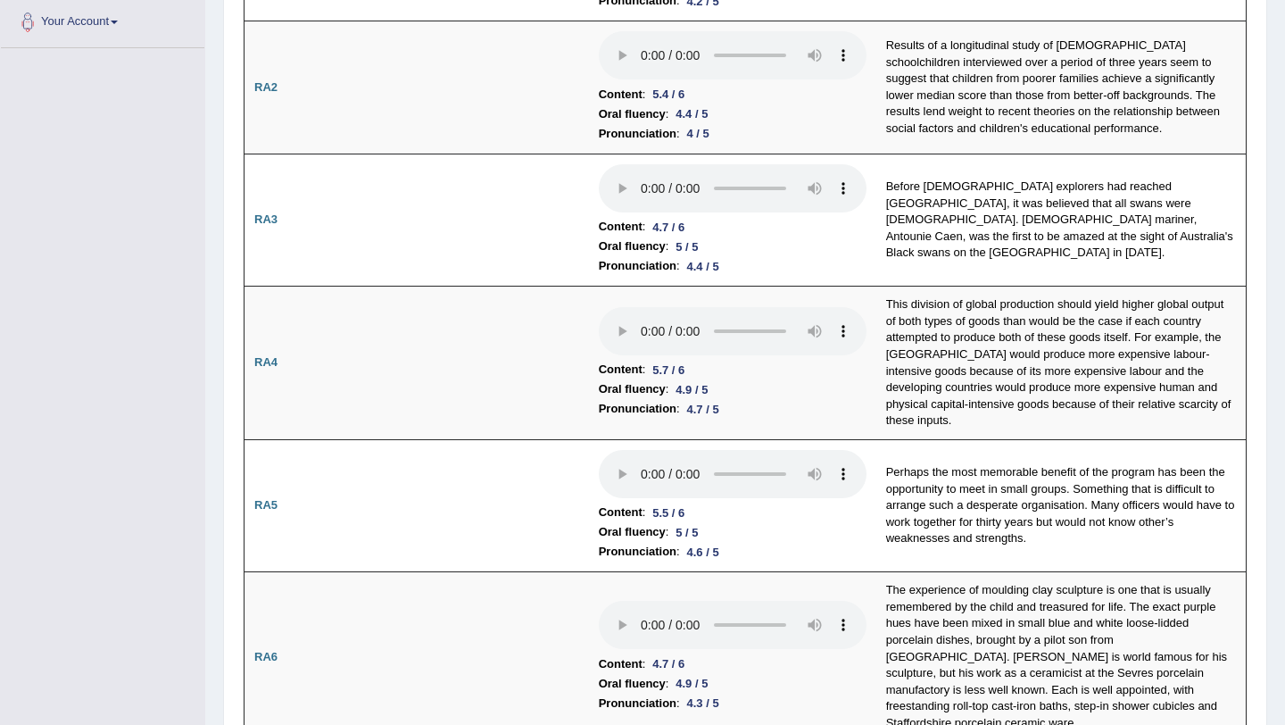
scroll to position [8, 0]
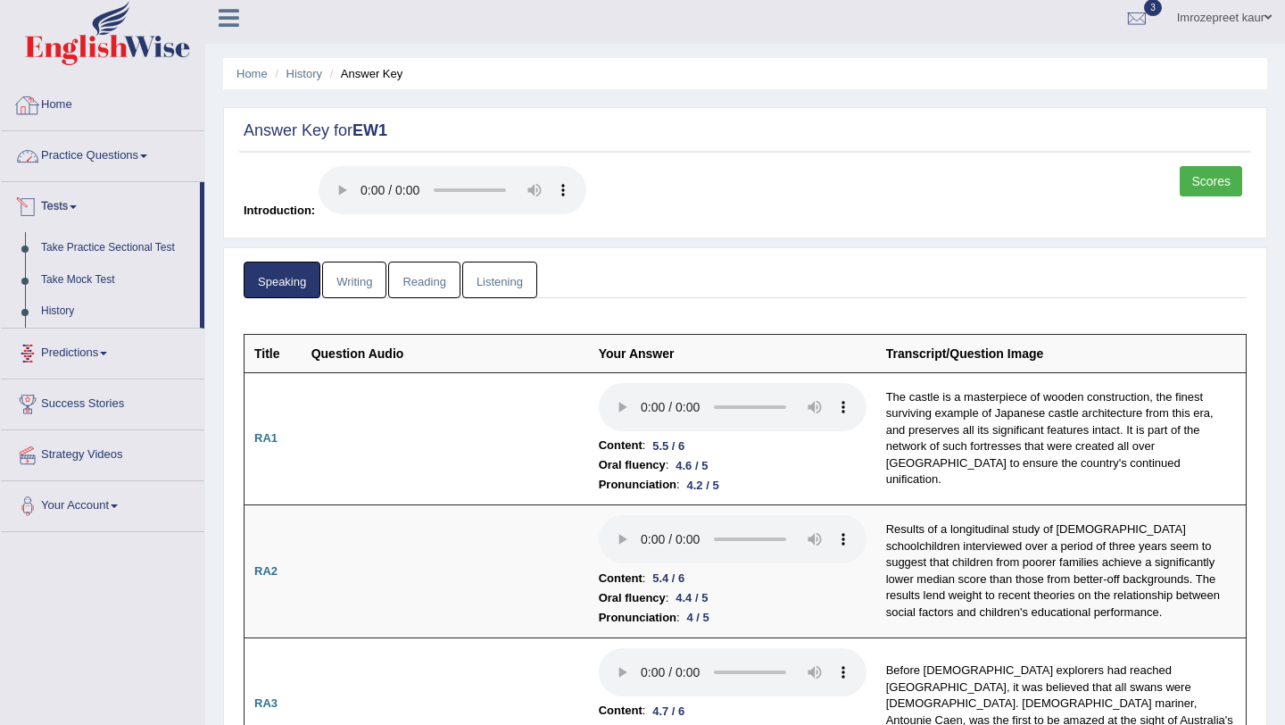
click at [113, 137] on link "Practice Questions" at bounding box center [102, 153] width 203 height 45
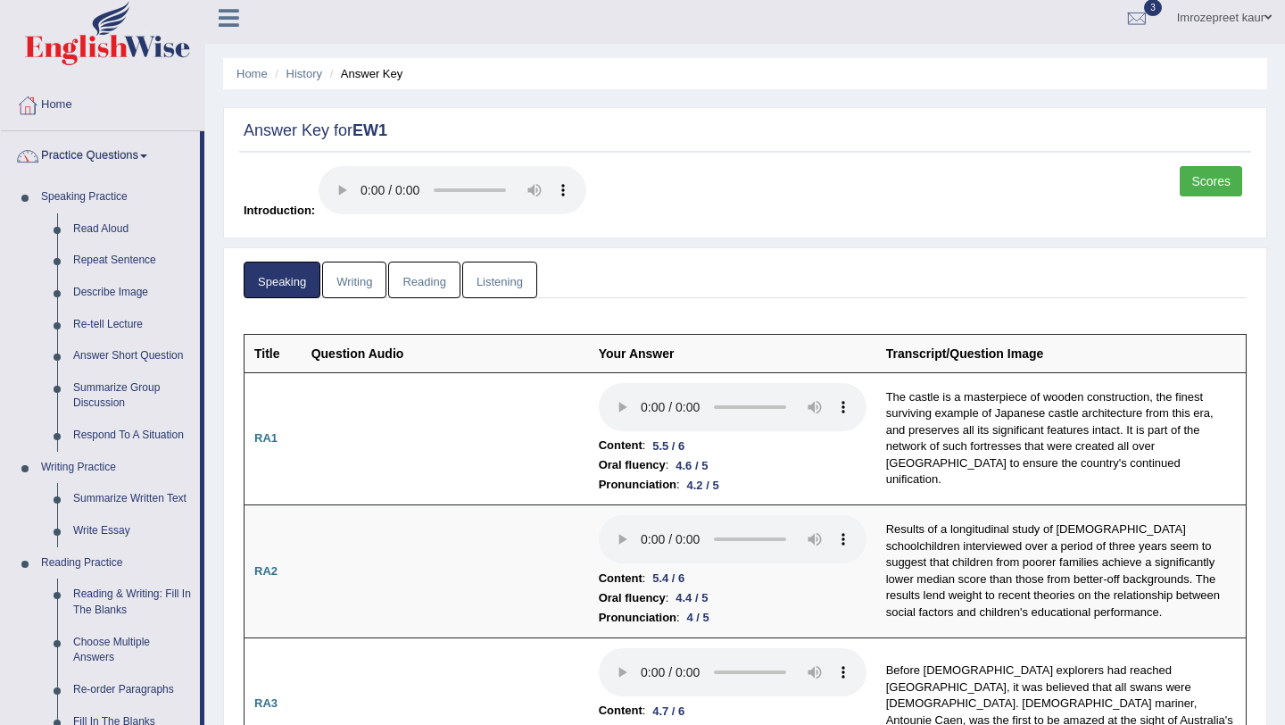
click at [81, 97] on link "Home" at bounding box center [102, 102] width 203 height 45
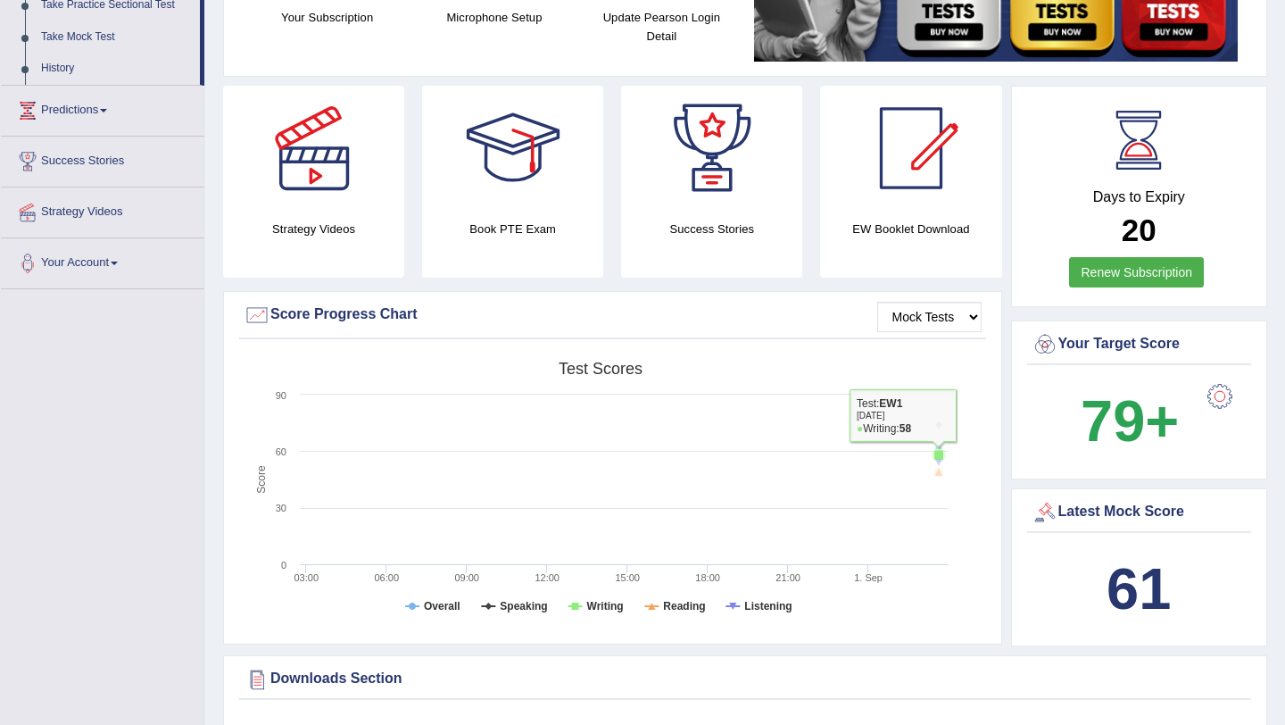
scroll to position [240, 0]
